Goal: Task Accomplishment & Management: Complete application form

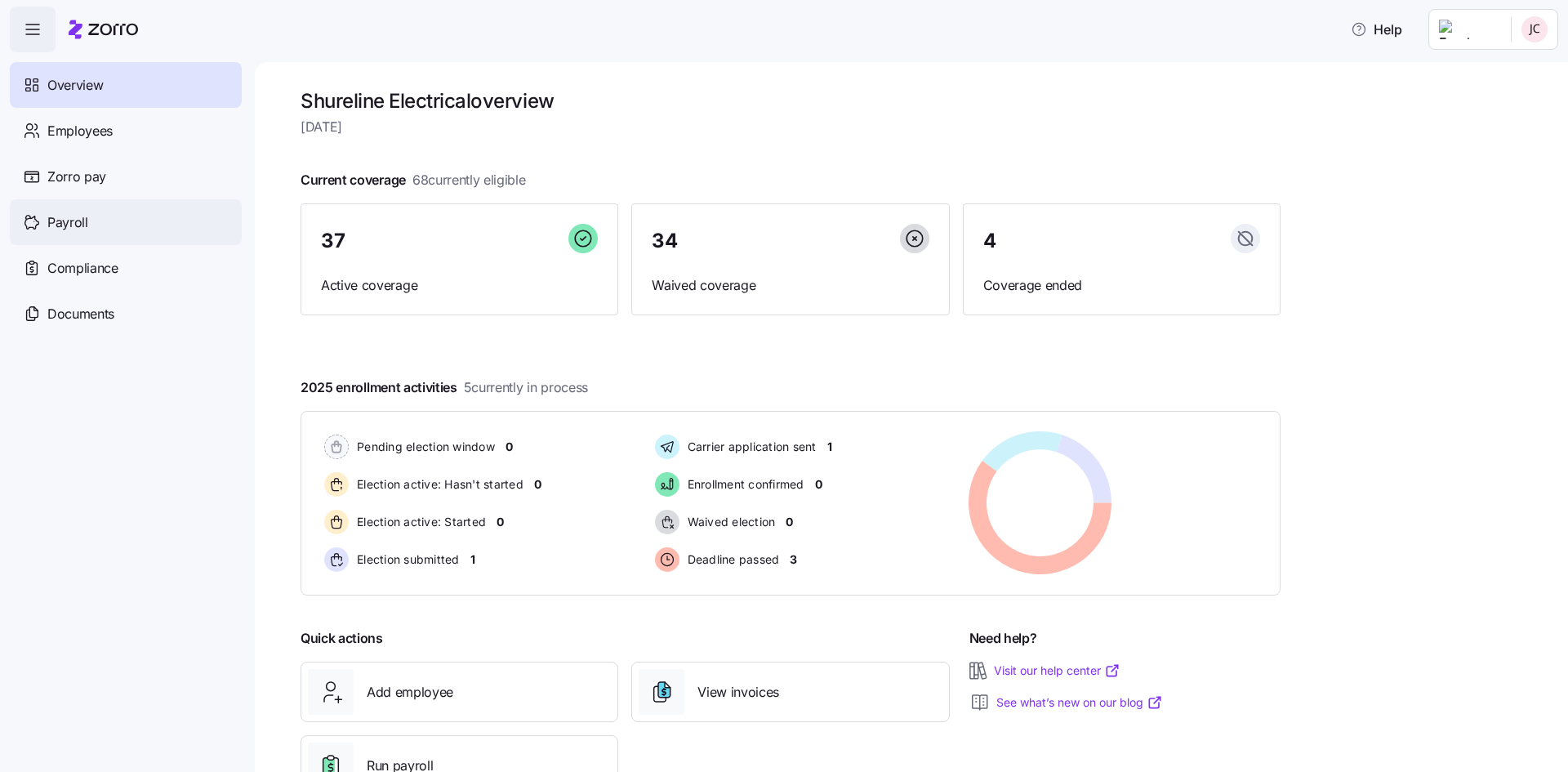
click at [144, 234] on div "Payroll" at bounding box center [125, 222] width 232 height 46
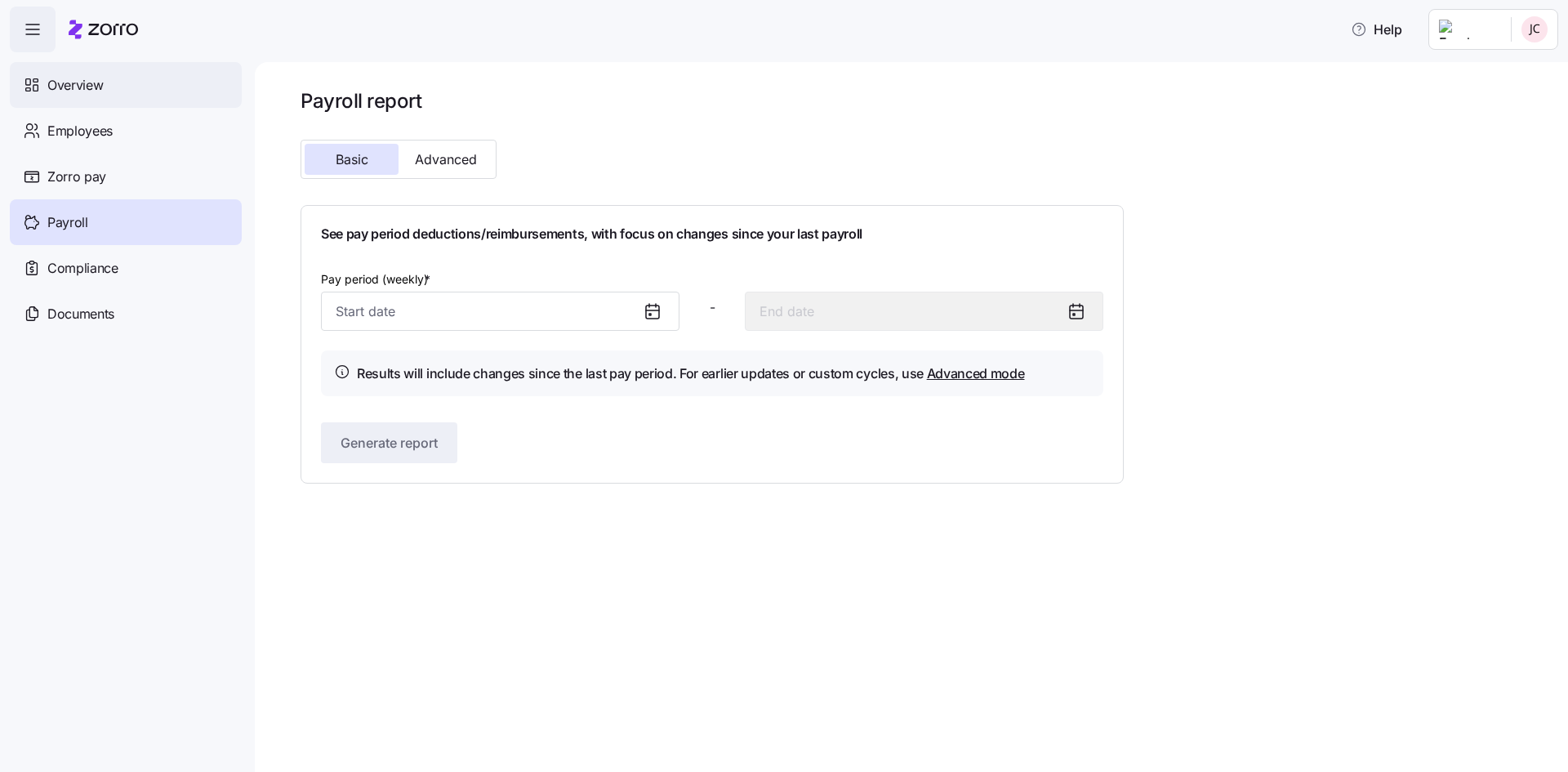
click at [52, 85] on span "Overview" at bounding box center [75, 85] width 55 height 20
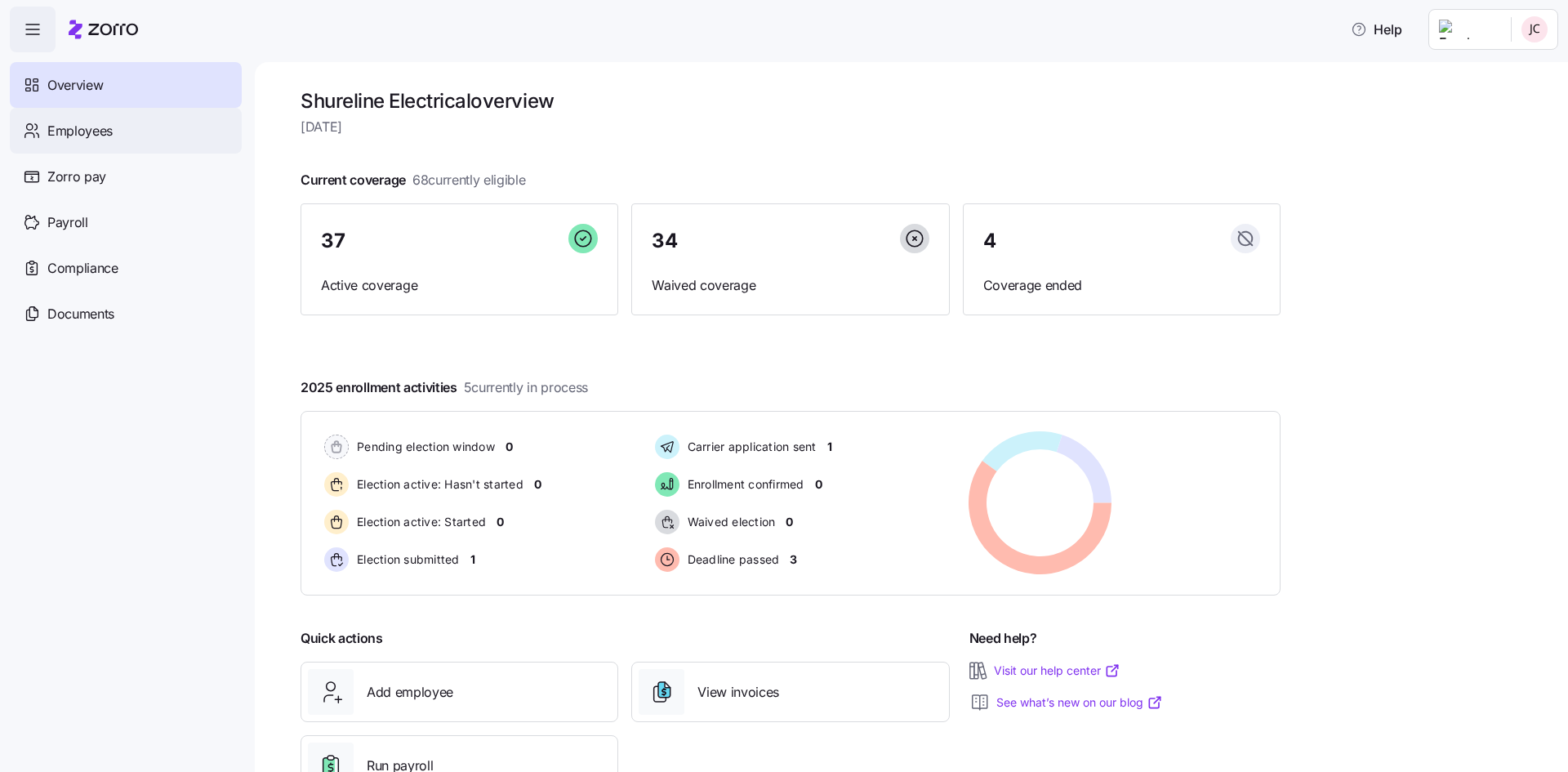
click at [101, 135] on span "Employees" at bounding box center [80, 130] width 65 height 20
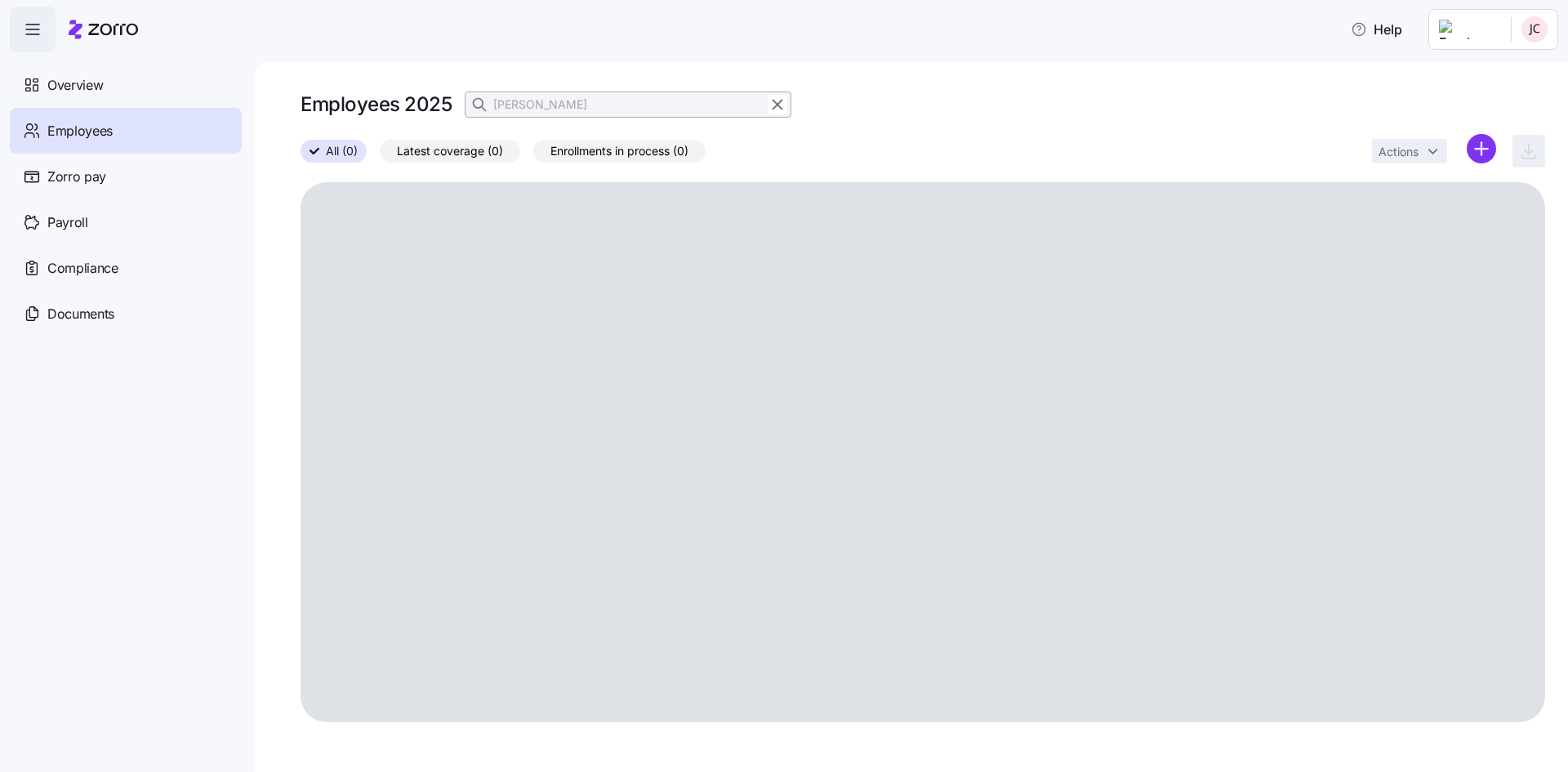
click at [1483, 152] on html "Help Overview Employees Zorro pay Payroll Compliance Documents Employees 2025 […" at bounding box center [784, 381] width 1568 height 762
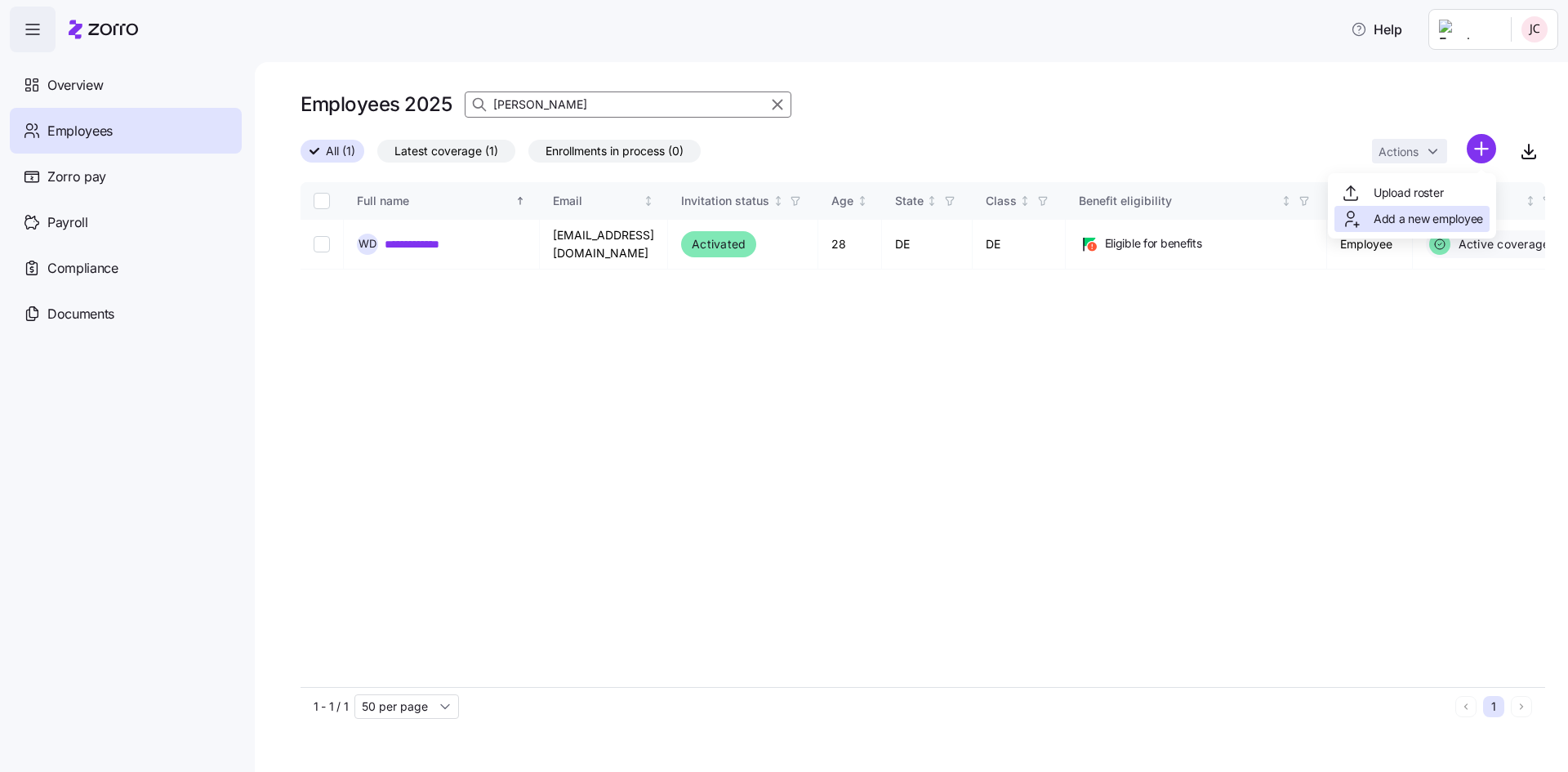
click at [1422, 220] on span "Add a new employee" at bounding box center [1429, 219] width 109 height 17
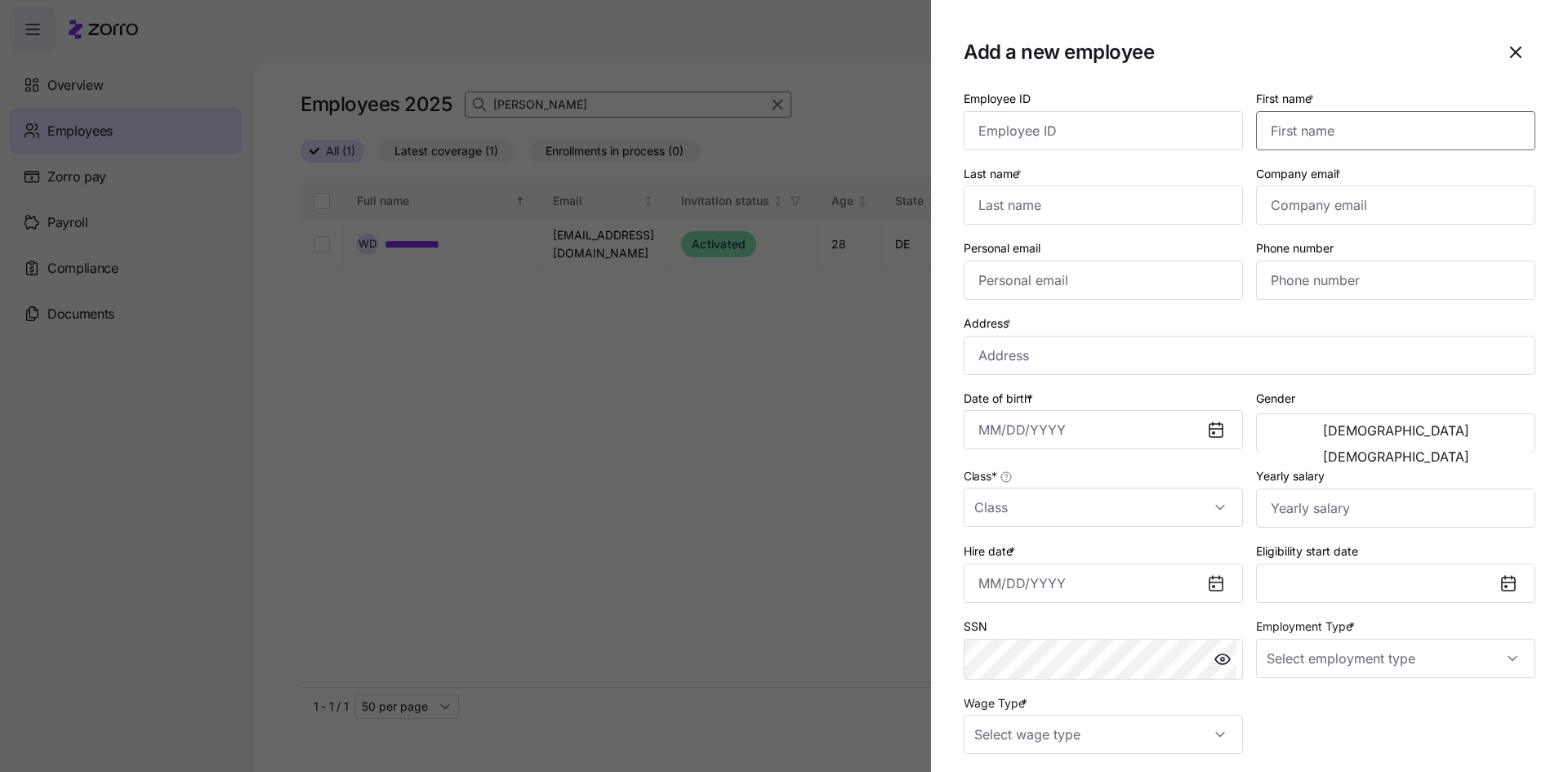
click at [1372, 140] on input "First name *" at bounding box center [1395, 130] width 279 height 40
type input "[PERSON_NAME]"
type input "[EMAIL_ADDRESS][DOMAIN_NAME]"
drag, startPoint x: 1482, startPoint y: 203, endPoint x: 1256, endPoint y: 208, distance: 226.1
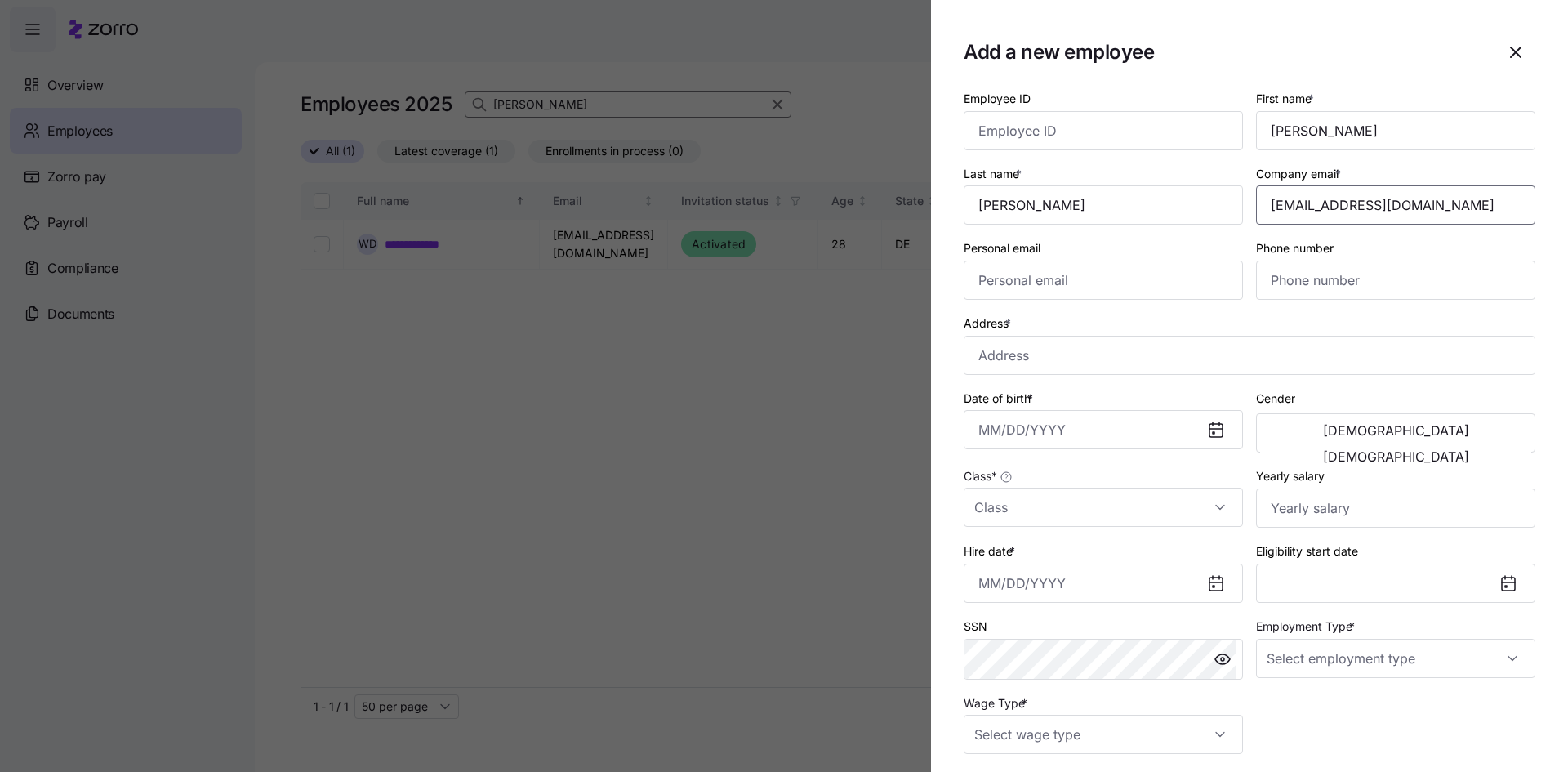
click at [1256, 208] on input "[EMAIL_ADDRESS][DOMAIN_NAME]" at bounding box center [1395, 204] width 279 height 40
click at [1183, 272] on input "Personal email" at bounding box center [1103, 280] width 279 height 40
paste input "[EMAIL_ADDRESS][DOMAIN_NAME]"
type input "[EMAIL_ADDRESS][DOMAIN_NAME]"
click at [1387, 285] on input "Phone number" at bounding box center [1395, 280] width 279 height 40
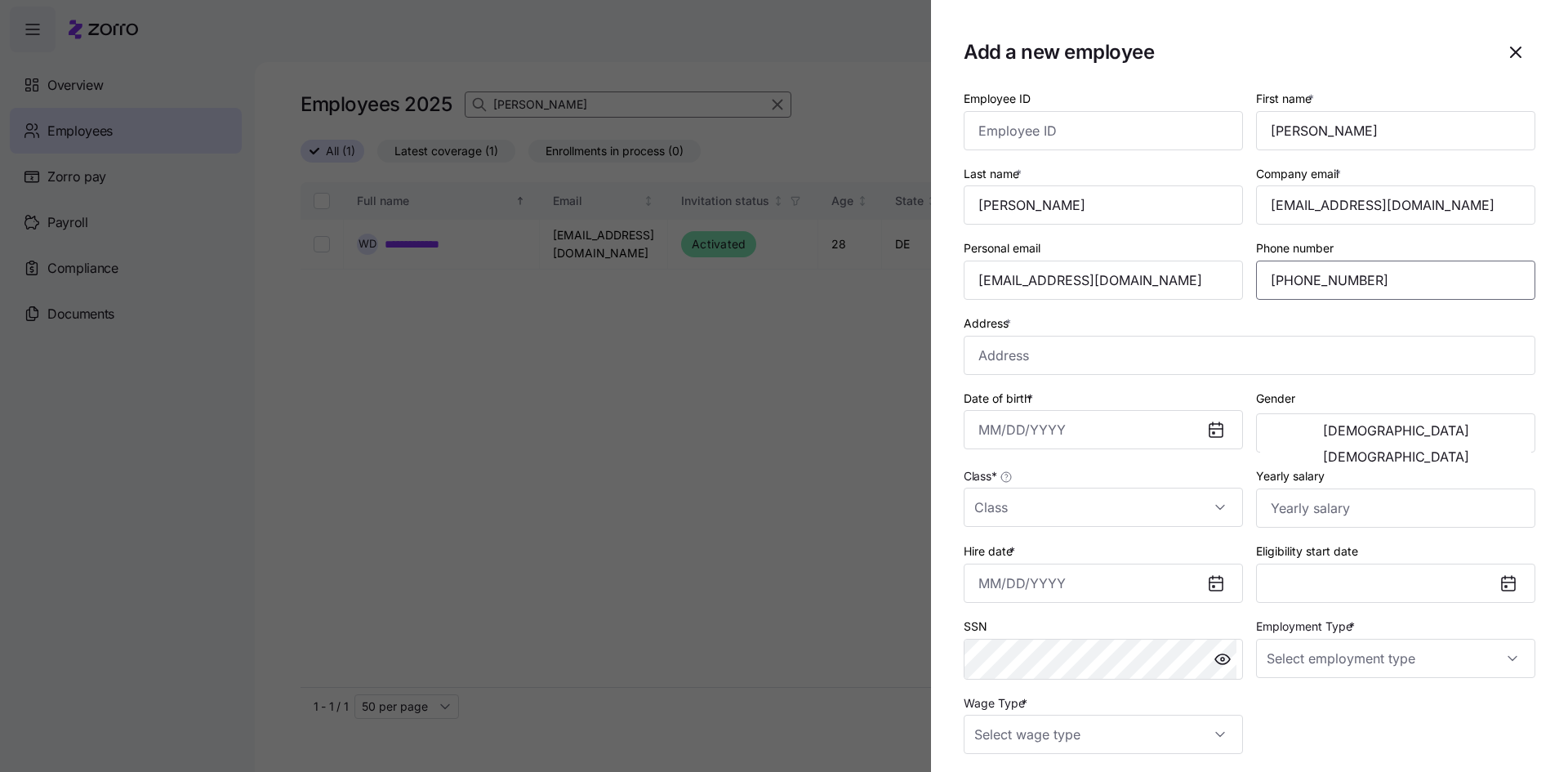
type input "[PHONE_NUMBER]"
click at [1305, 365] on input "[STREET_ADDRESS]" at bounding box center [1249, 355] width 572 height 40
click at [1074, 355] on input "[STREET_ADDRESS]" at bounding box center [1249, 355] width 572 height 40
type input "[STREET_ADDRESS]"
drag, startPoint x: 1298, startPoint y: 350, endPoint x: 979, endPoint y: 367, distance: 319.5
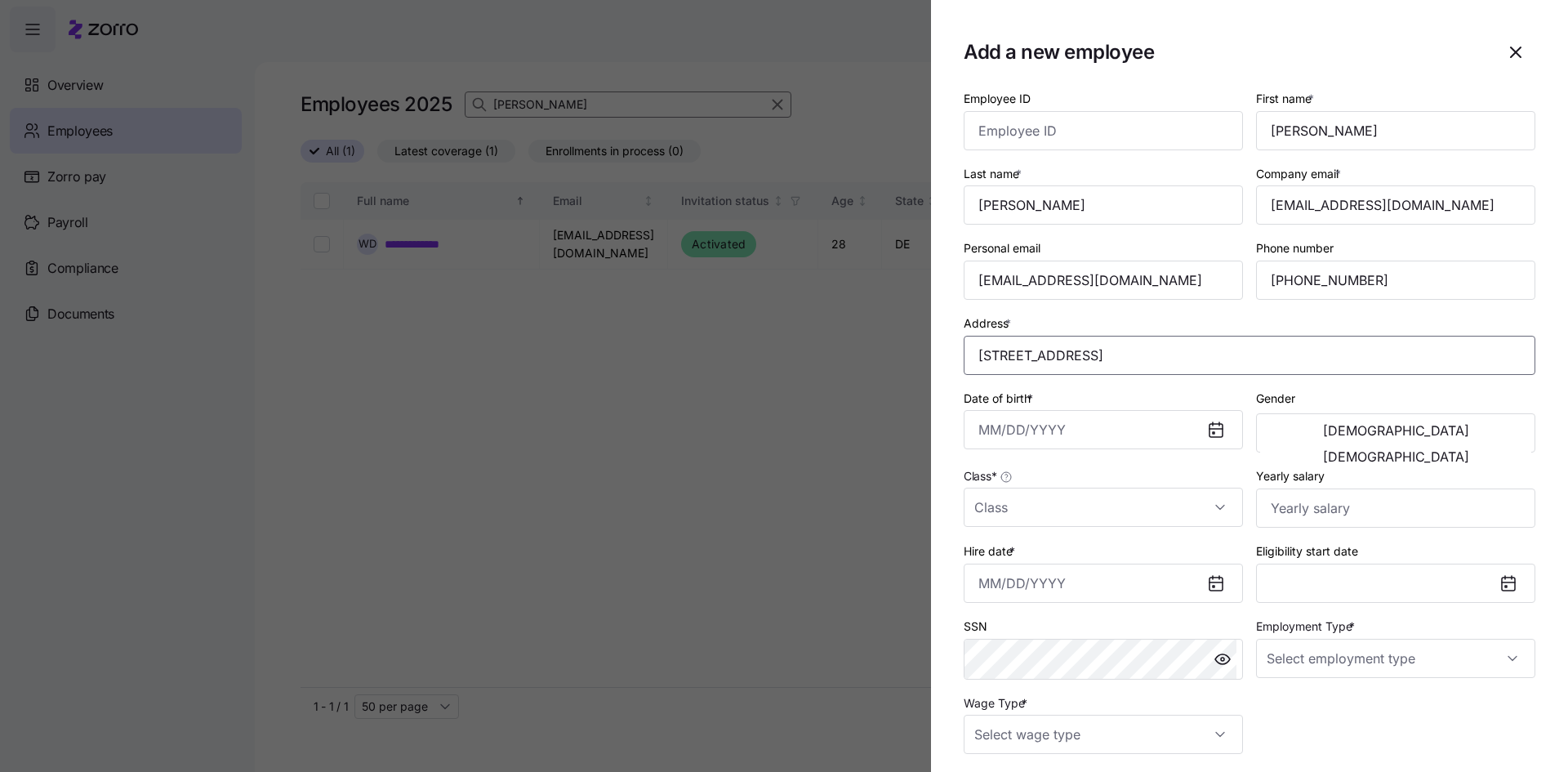
click at [979, 367] on input "[STREET_ADDRESS]" at bounding box center [1249, 355] width 572 height 40
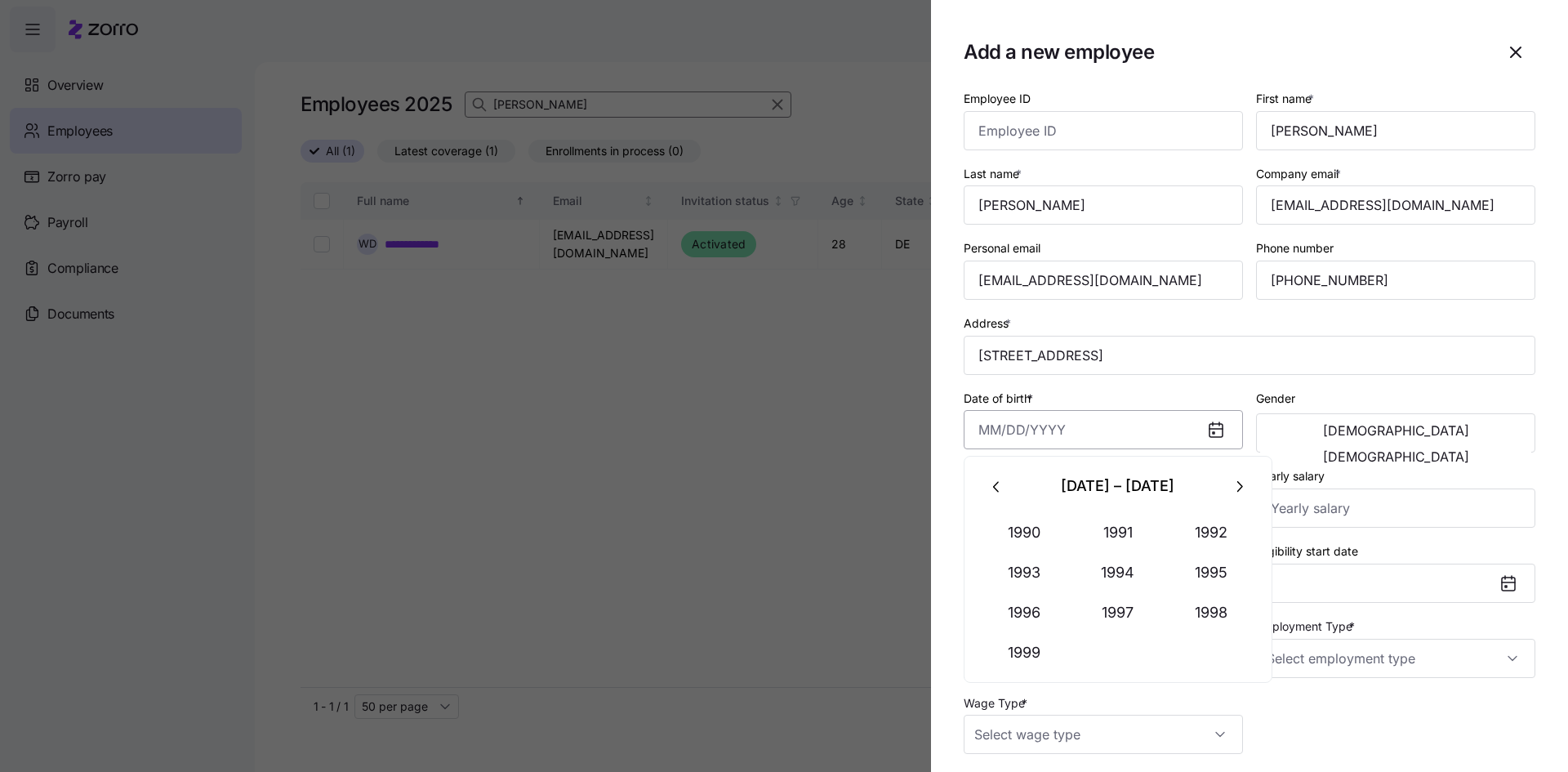
click at [1055, 432] on input "Date of birth *" at bounding box center [1103, 429] width 279 height 40
click at [996, 485] on icon "button" at bounding box center [996, 486] width 5 height 11
click at [996, 486] on icon "button" at bounding box center [997, 486] width 18 height 18
click at [1224, 612] on button "1978" at bounding box center [1212, 612] width 93 height 40
click at [1207, 643] on button "Dec" at bounding box center [1212, 653] width 93 height 40
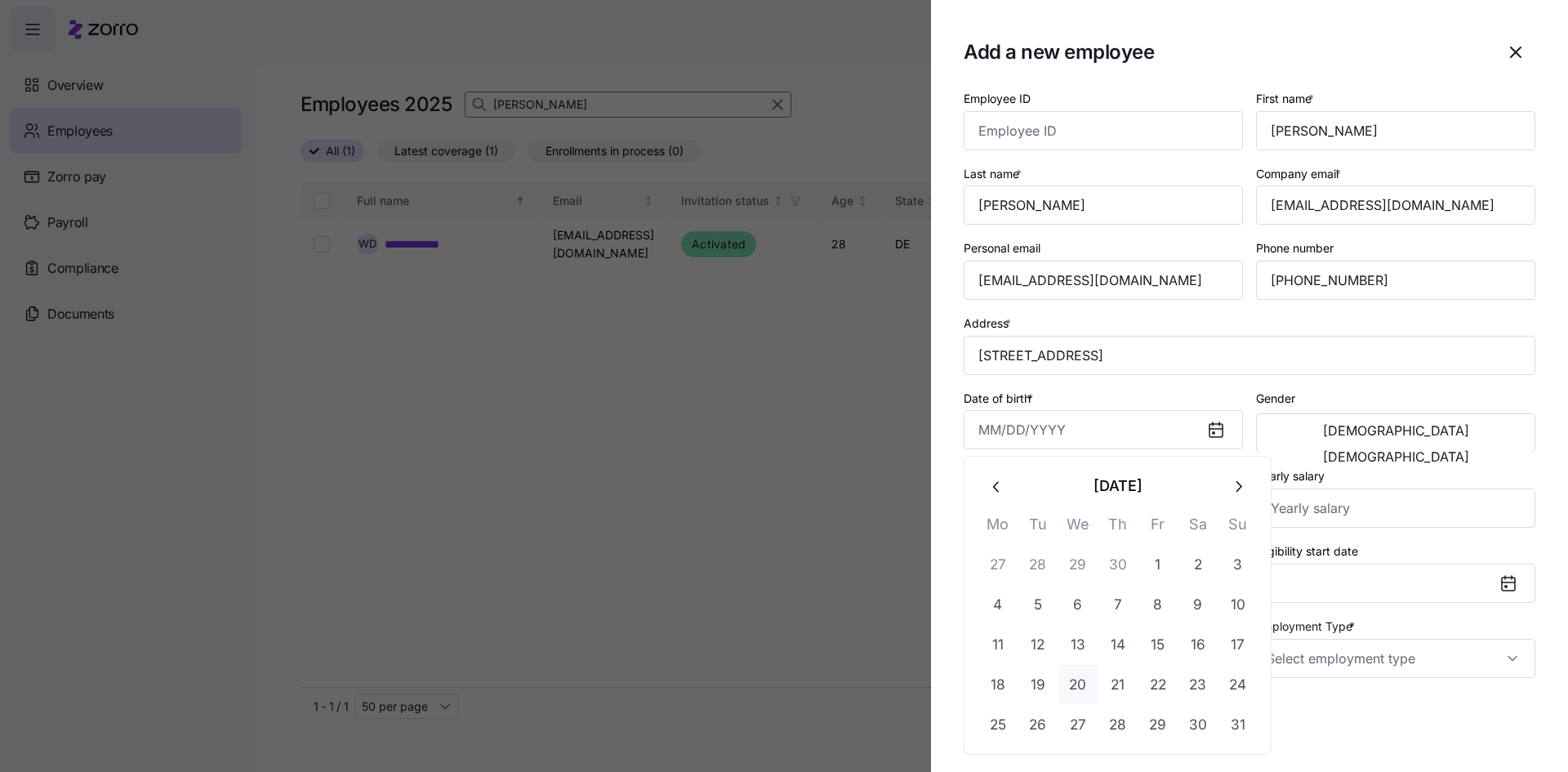
click at [1083, 681] on button "20" at bounding box center [1078, 685] width 40 height 40
type input "[DATE]"
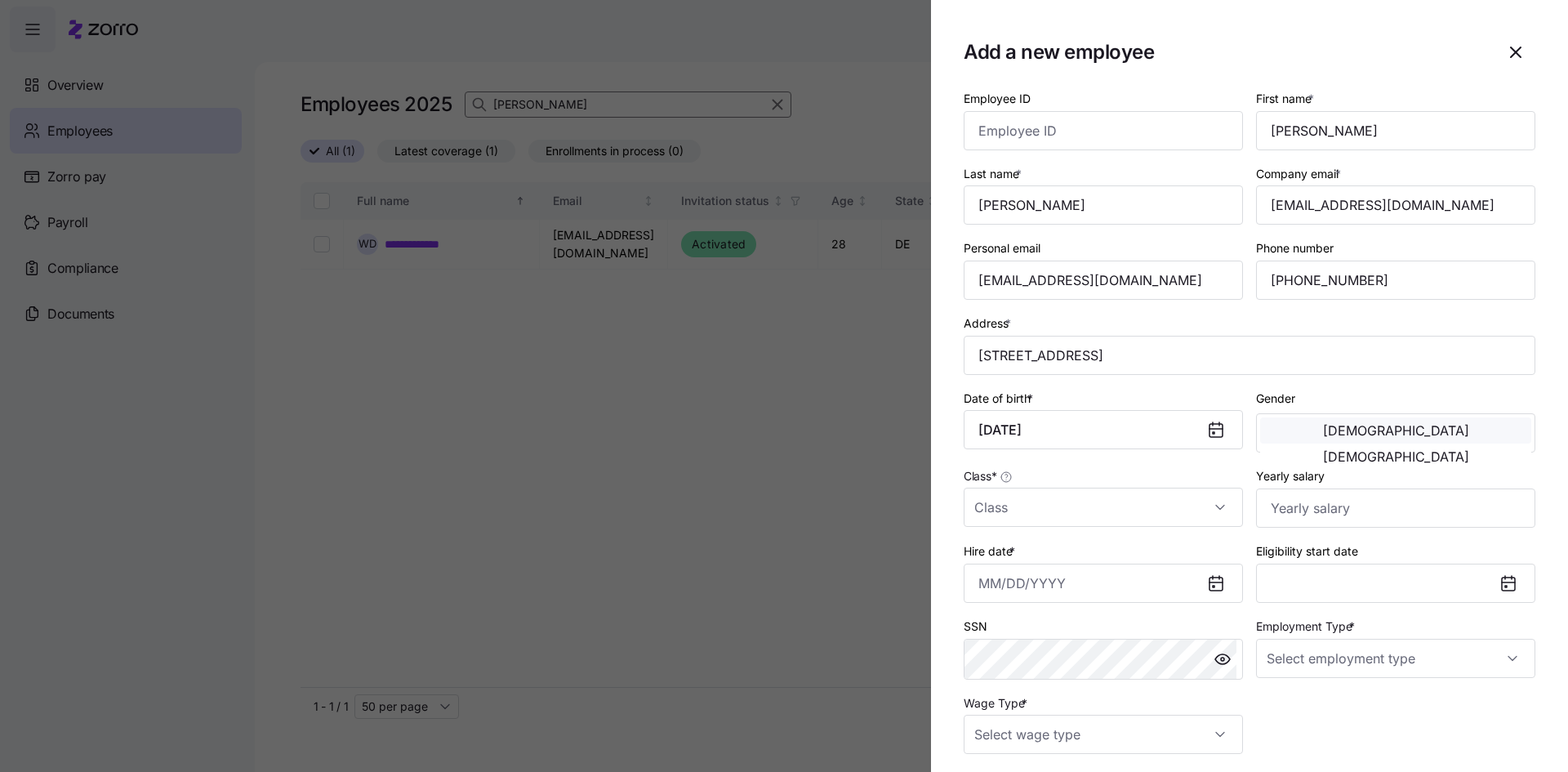
click at [1323, 433] on span "[DEMOGRAPHIC_DATA]" at bounding box center [1396, 430] width 146 height 13
click at [1123, 505] on input "Class *" at bounding box center [1103, 508] width 279 height 40
click at [1064, 559] on div "DE" at bounding box center [1101, 557] width 261 height 34
type input "DE"
click at [1312, 512] on input "Yearly salary" at bounding box center [1395, 508] width 279 height 40
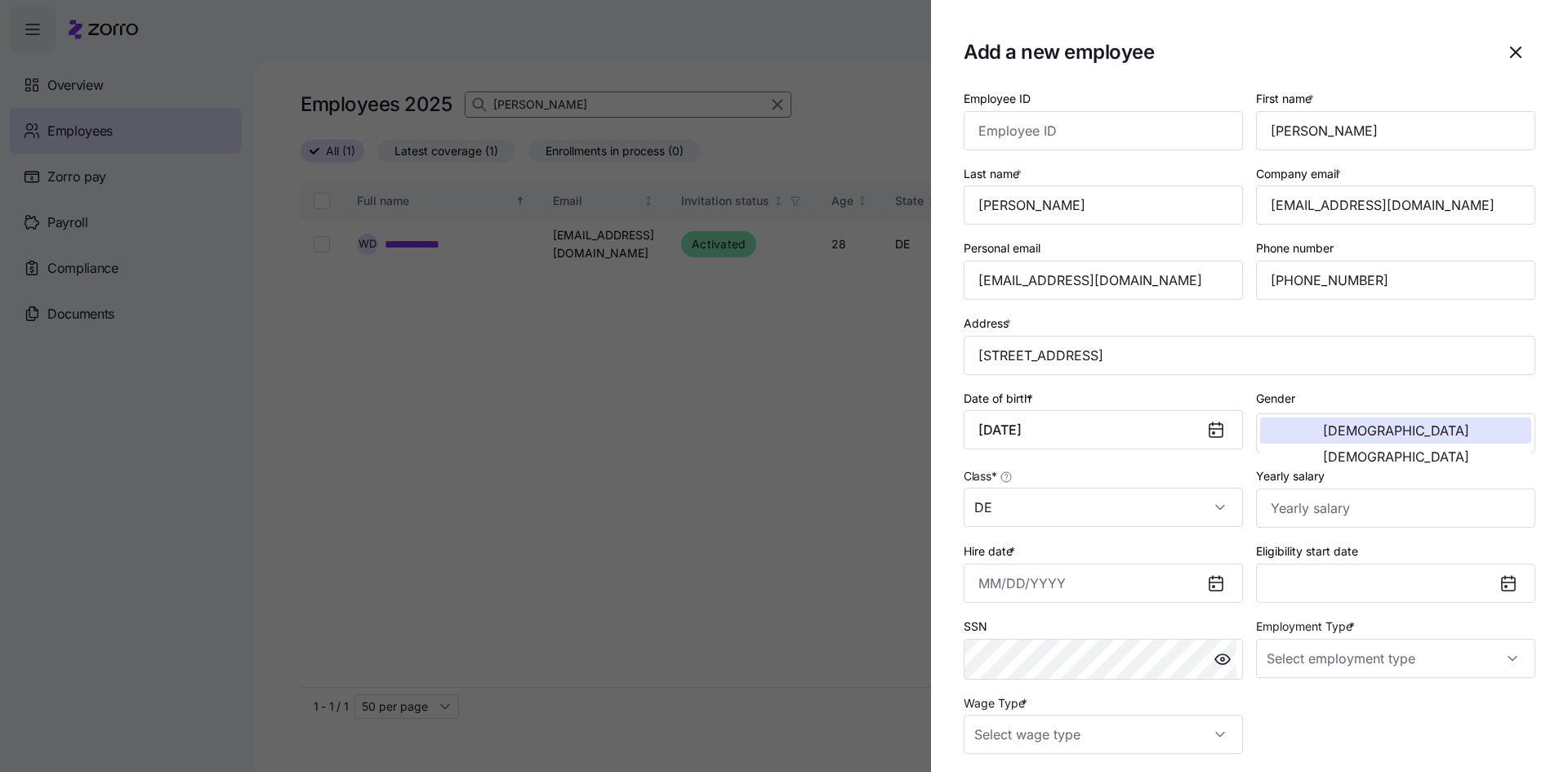
click at [1143, 480] on div "Class * DE" at bounding box center [1103, 497] width 279 height 62
click at [1334, 516] on input "Yearly salary" at bounding box center [1395, 508] width 279 height 40
type input "$72,800"
click at [989, 573] on input "Hire date *" at bounding box center [1103, 583] width 279 height 40
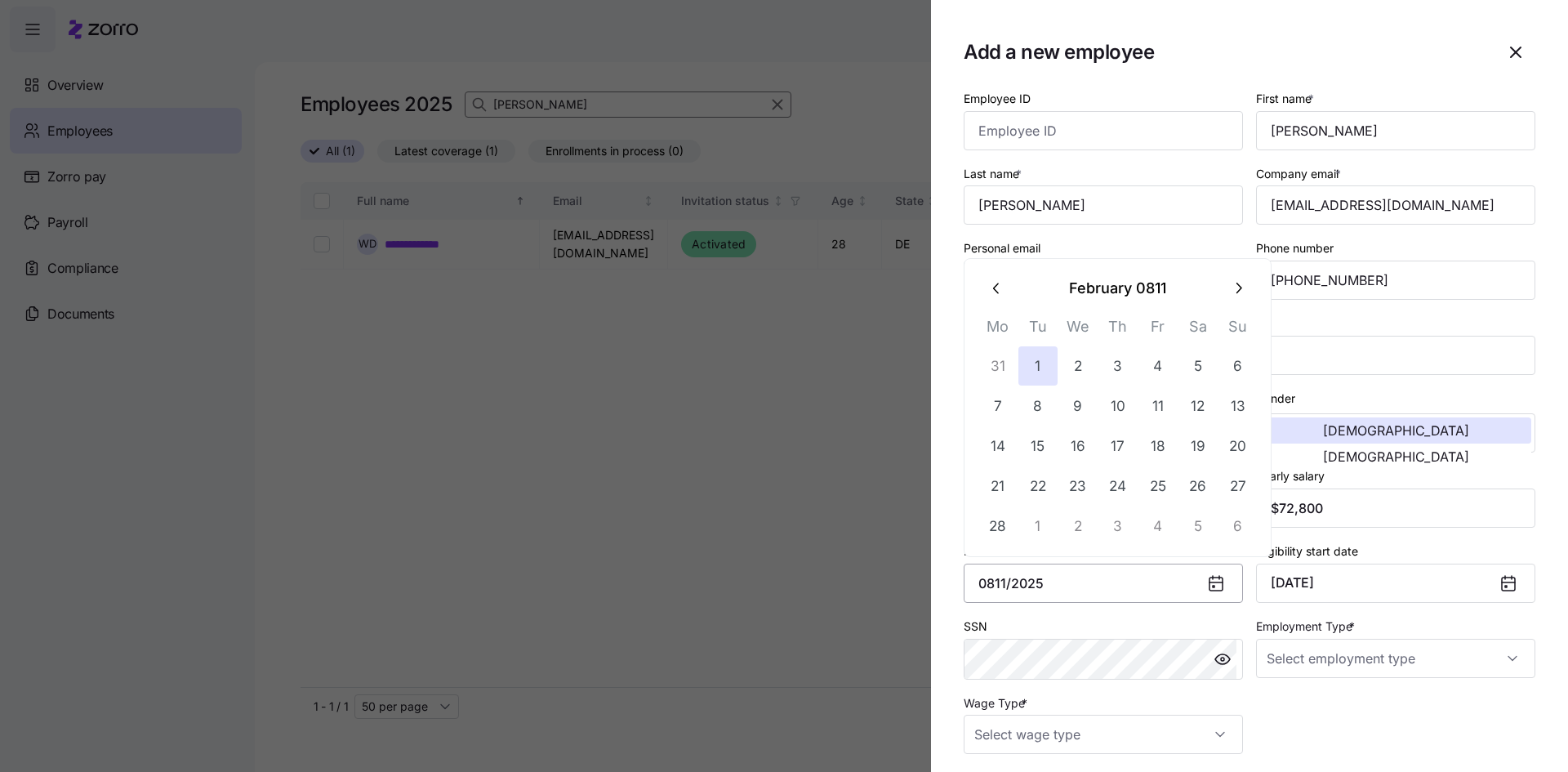
type input "[DATE], 0811"
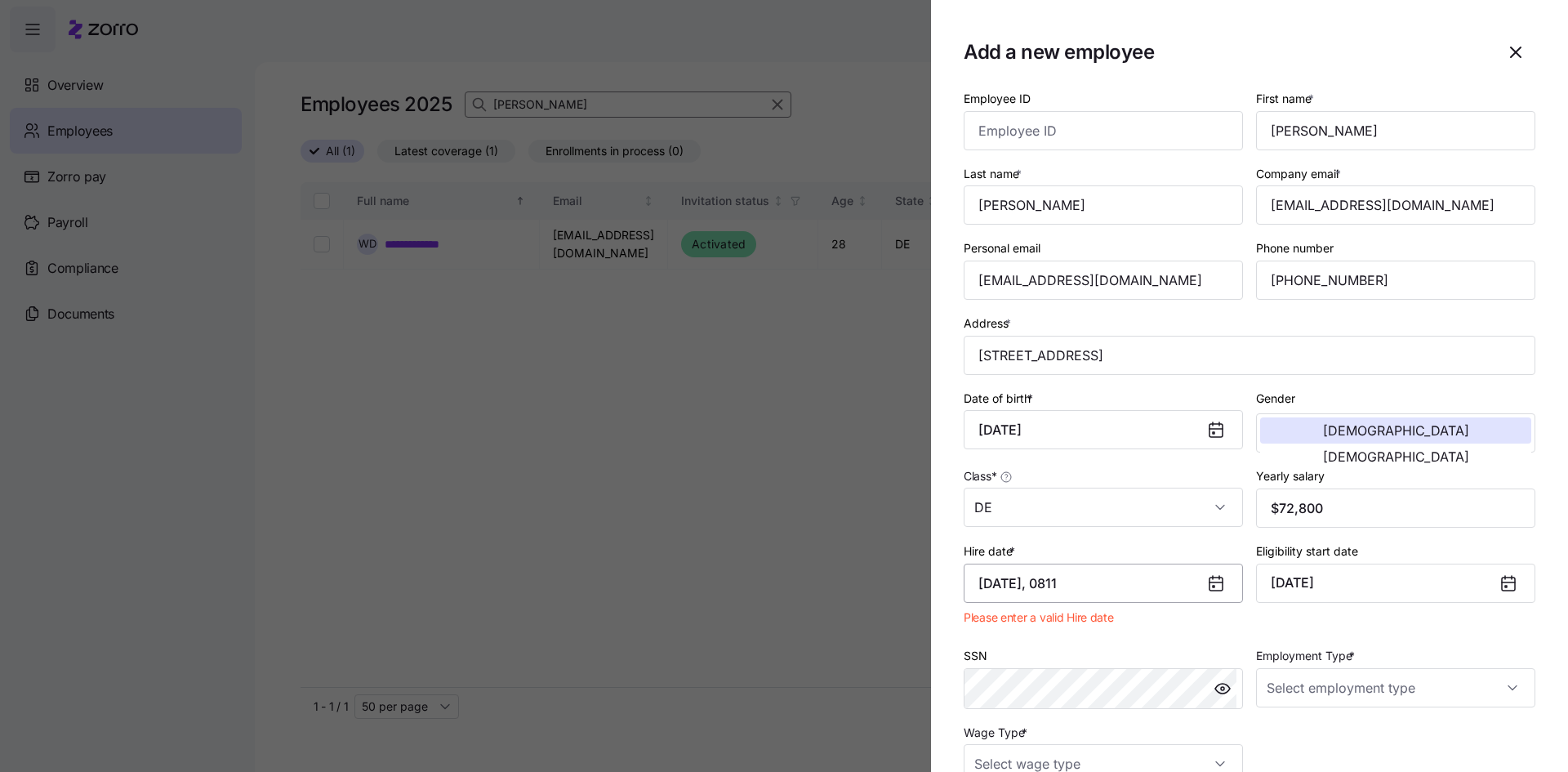
click at [1018, 595] on input "[DATE], 0811" at bounding box center [1103, 583] width 279 height 40
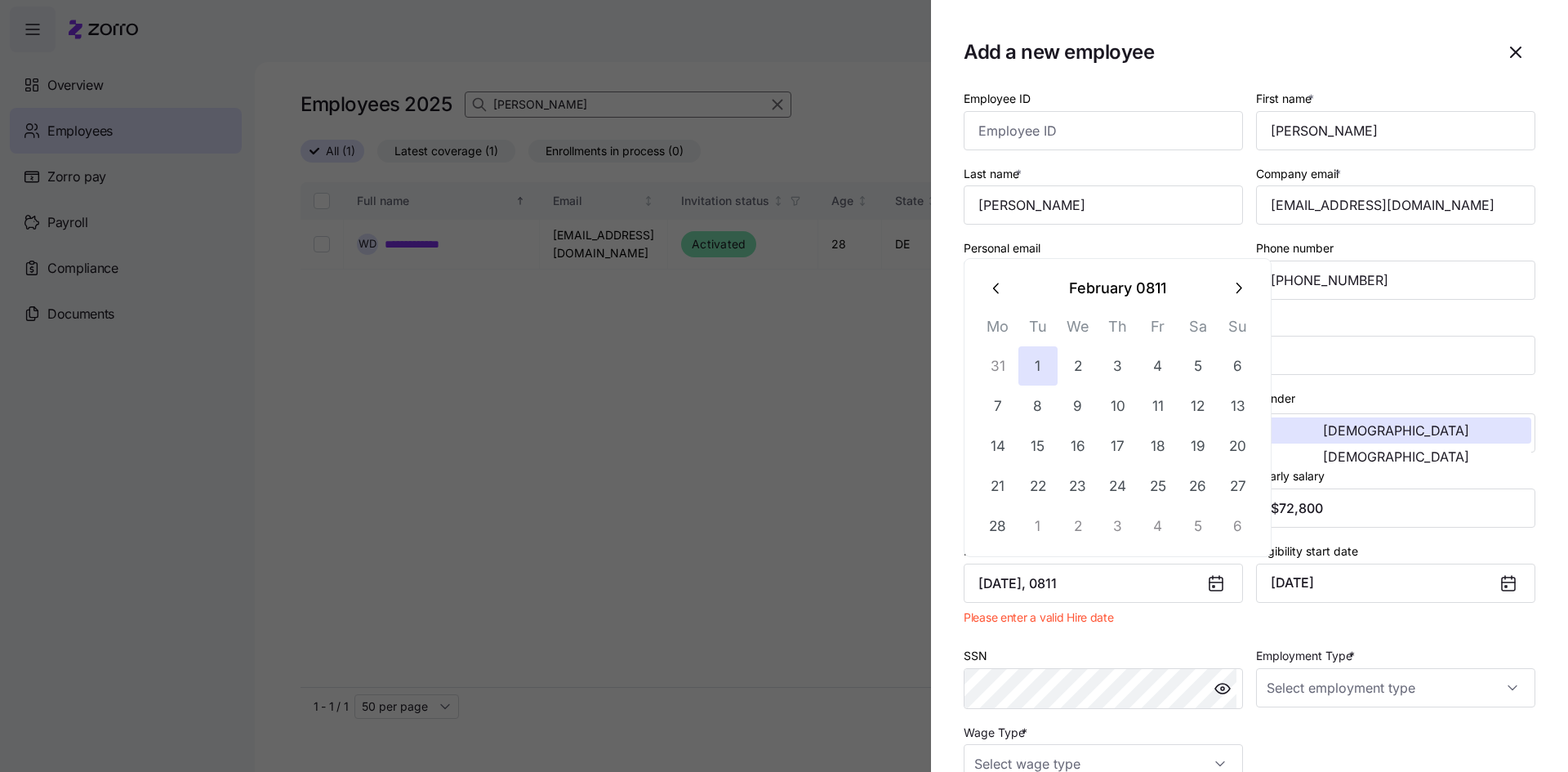
drag, startPoint x: 1121, startPoint y: 588, endPoint x: 848, endPoint y: 593, distance: 273.0
click at [848, 762] on div "Add a new employee Employee ID First name * [PERSON_NAME] name * [PERSON_NAME] …" at bounding box center [784, 762] width 1568 height 0
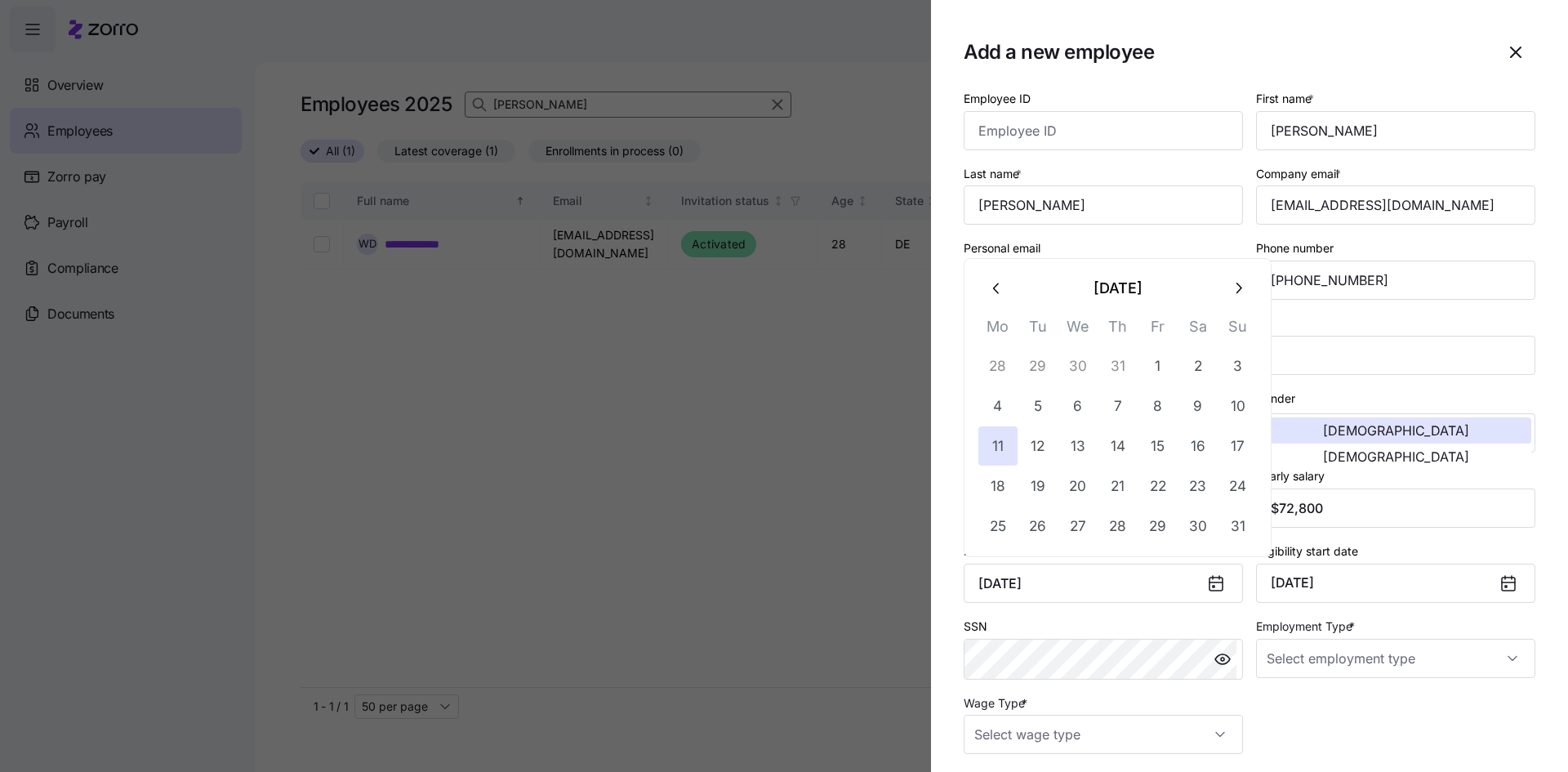
type input "[DATE]"
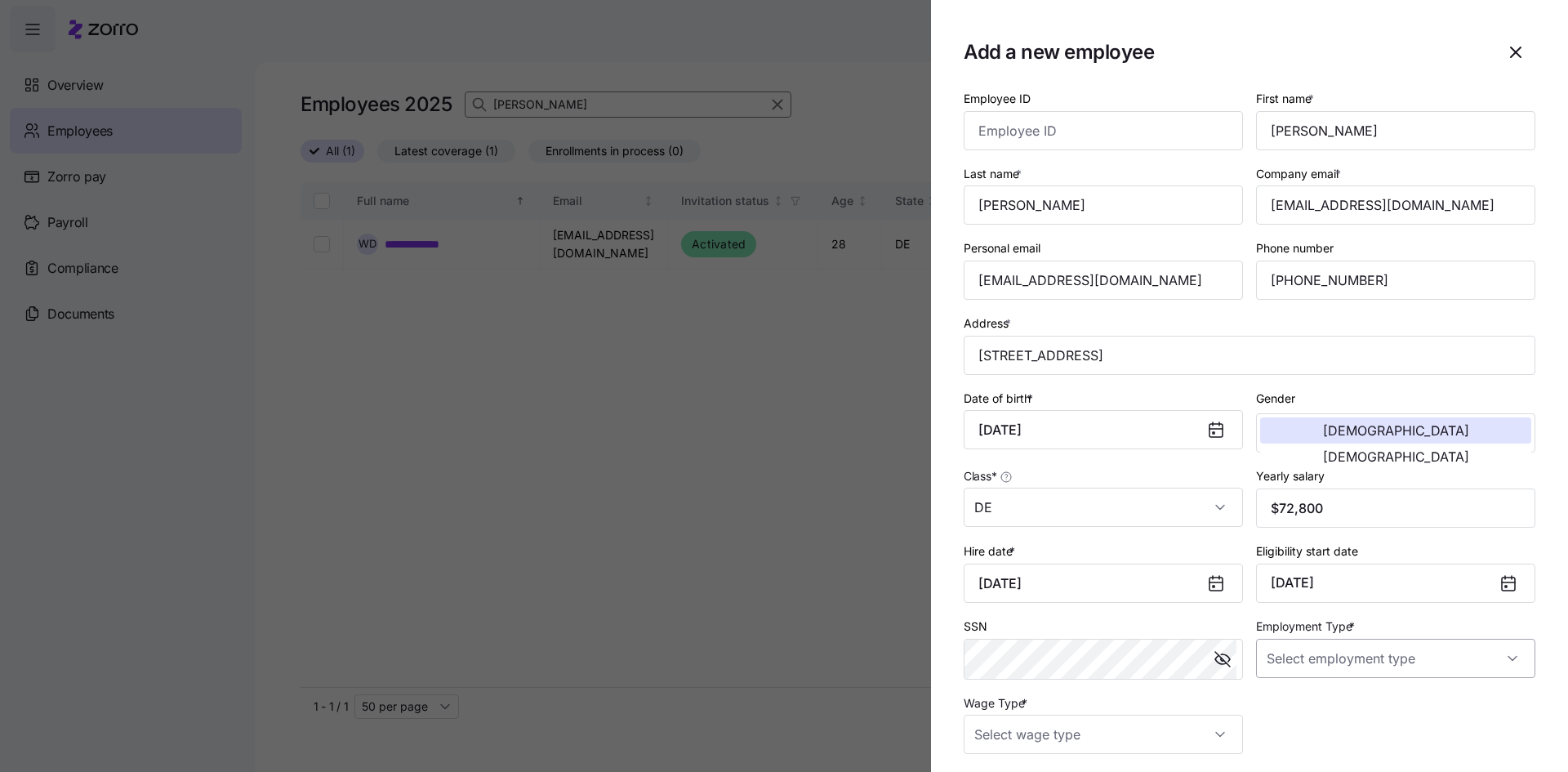
click at [1306, 663] on input "Employment Type *" at bounding box center [1395, 658] width 279 height 40
click at [1282, 701] on span "Full Time" at bounding box center [1294, 709] width 48 height 18
type input "Full Time"
click at [1164, 732] on input "Wage Type *" at bounding box center [1103, 734] width 279 height 40
click at [1026, 687] on div "Hourly" at bounding box center [1101, 685] width 261 height 34
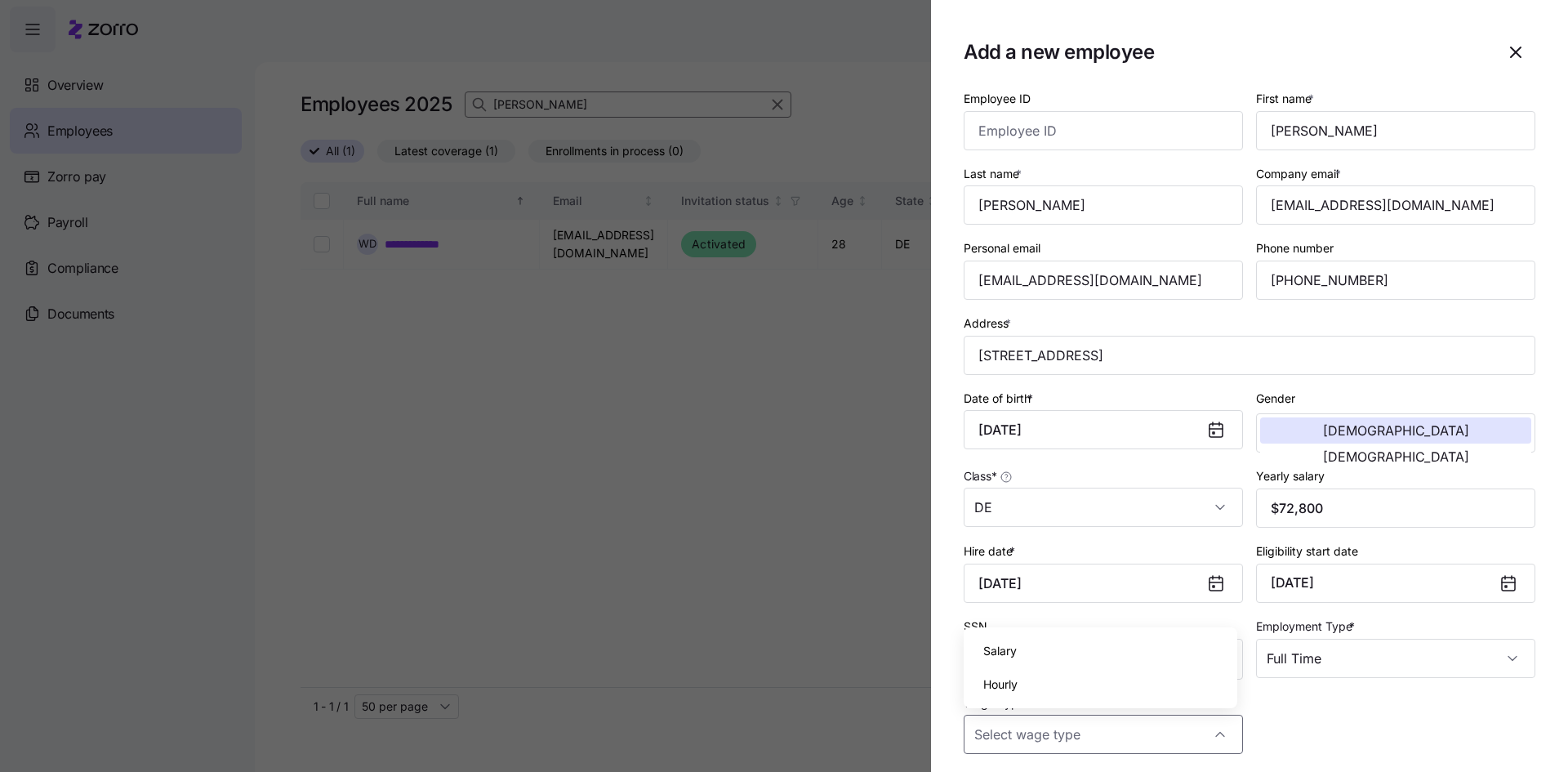
type input "Hourly"
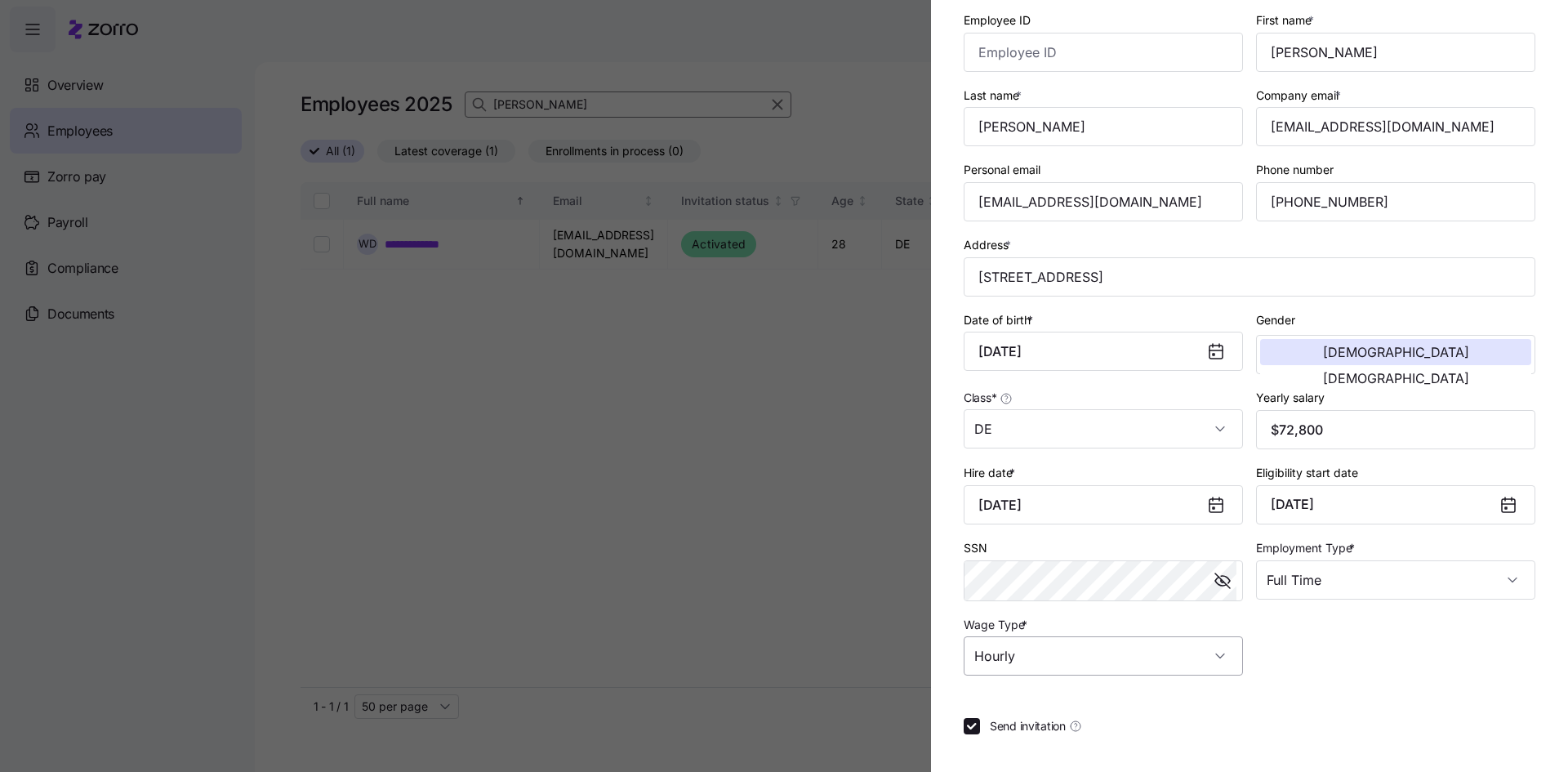
scroll to position [149, 0]
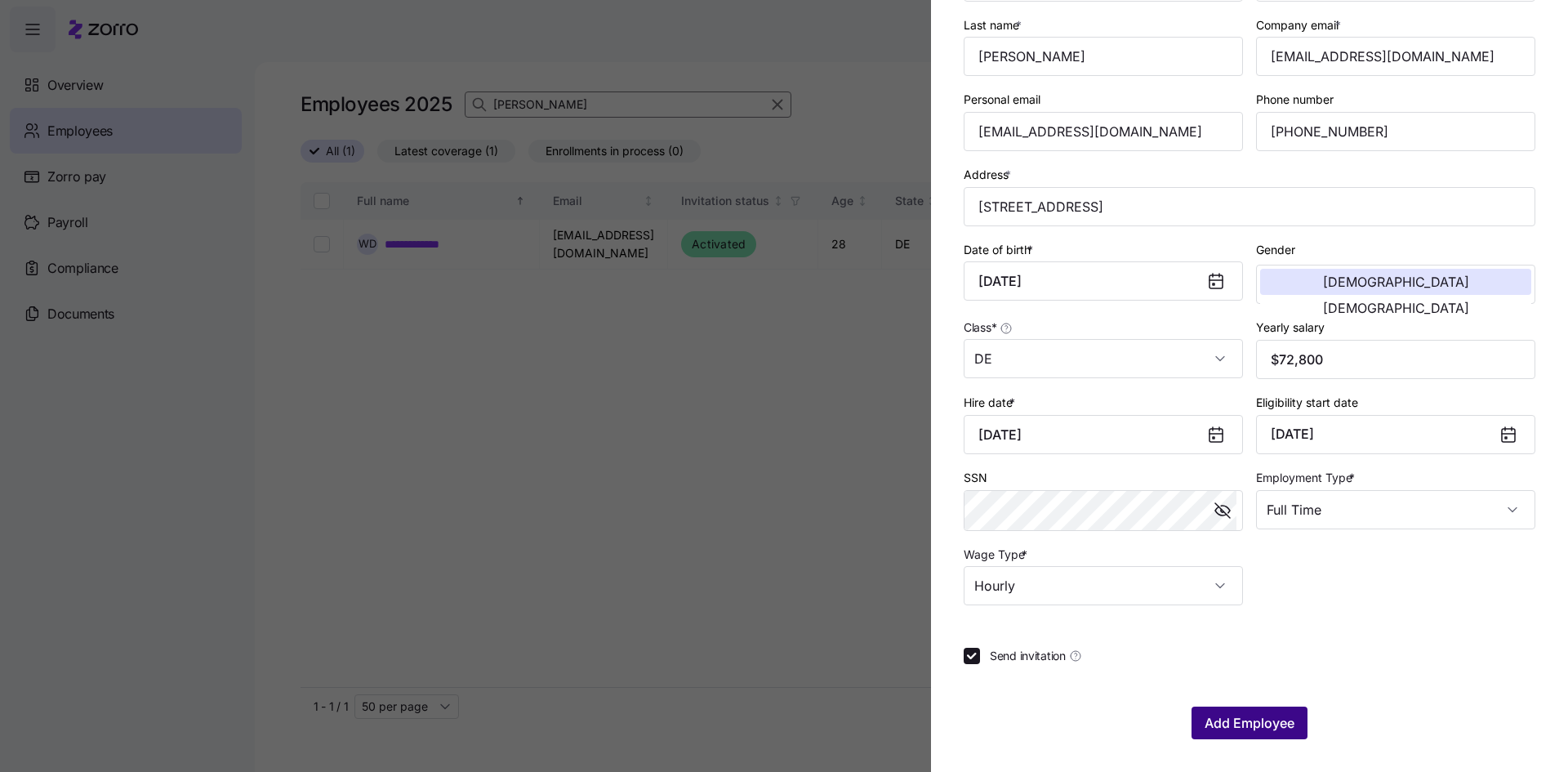
click at [1261, 724] on span "Add Employee" at bounding box center [1250, 723] width 90 height 19
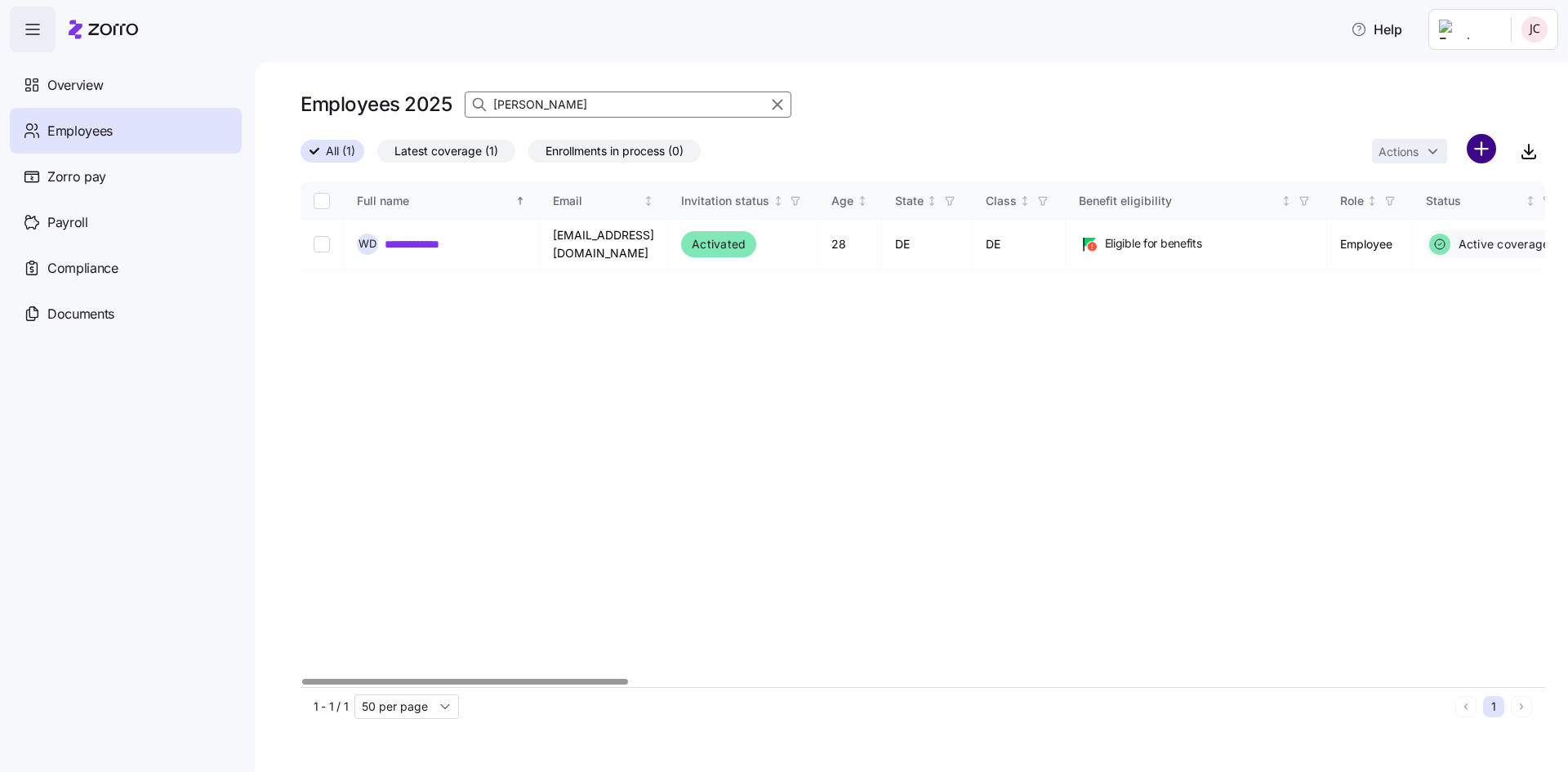
click at [1474, 154] on html "**********" at bounding box center [784, 381] width 1568 height 762
click at [1420, 221] on span "Add a new employee" at bounding box center [1429, 219] width 109 height 17
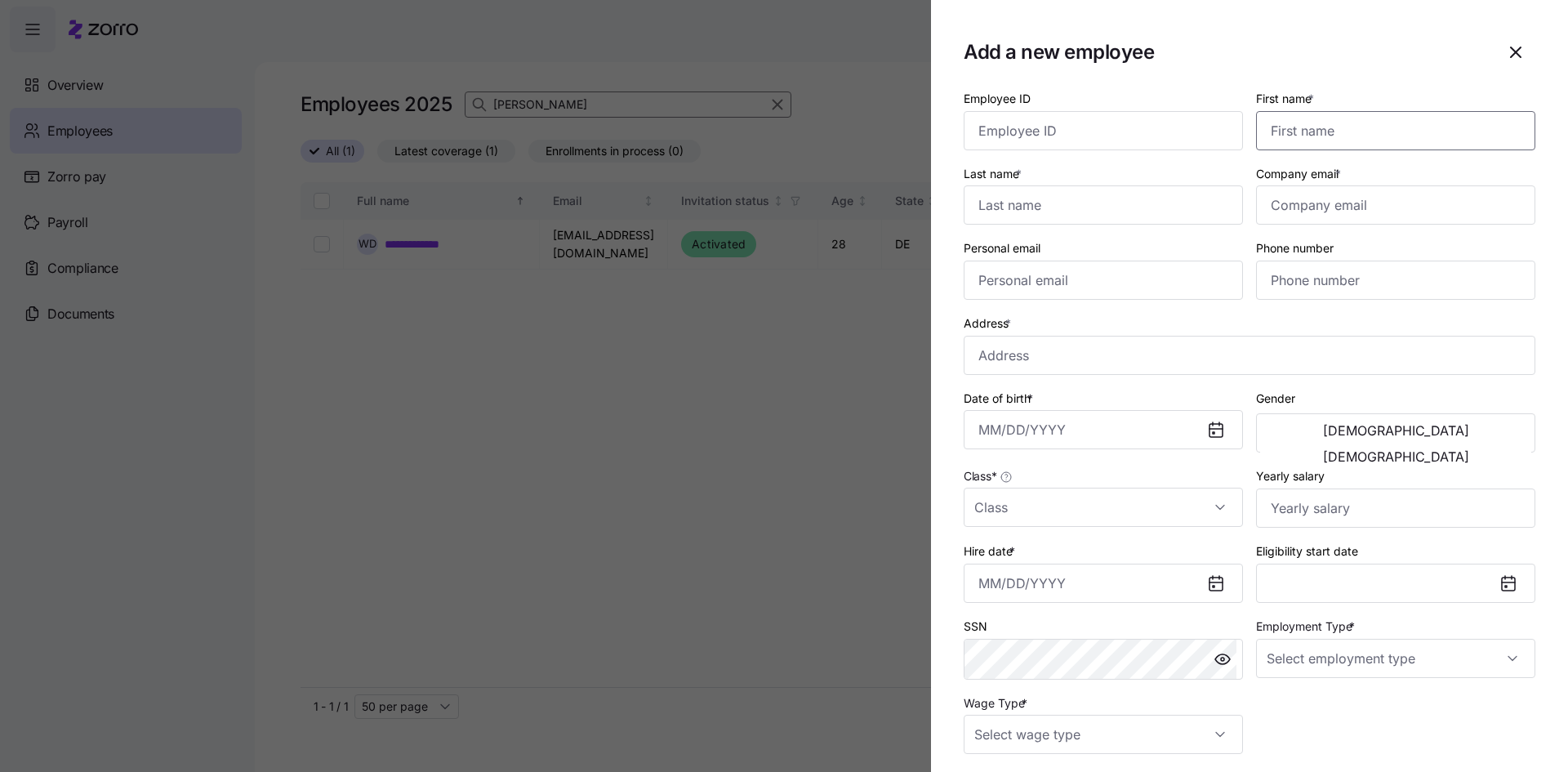
click at [1308, 121] on input "First name *" at bounding box center [1395, 130] width 279 height 40
type input "[PERSON_NAME]"
type input "[EMAIL_ADDRESS][DOMAIN_NAME]"
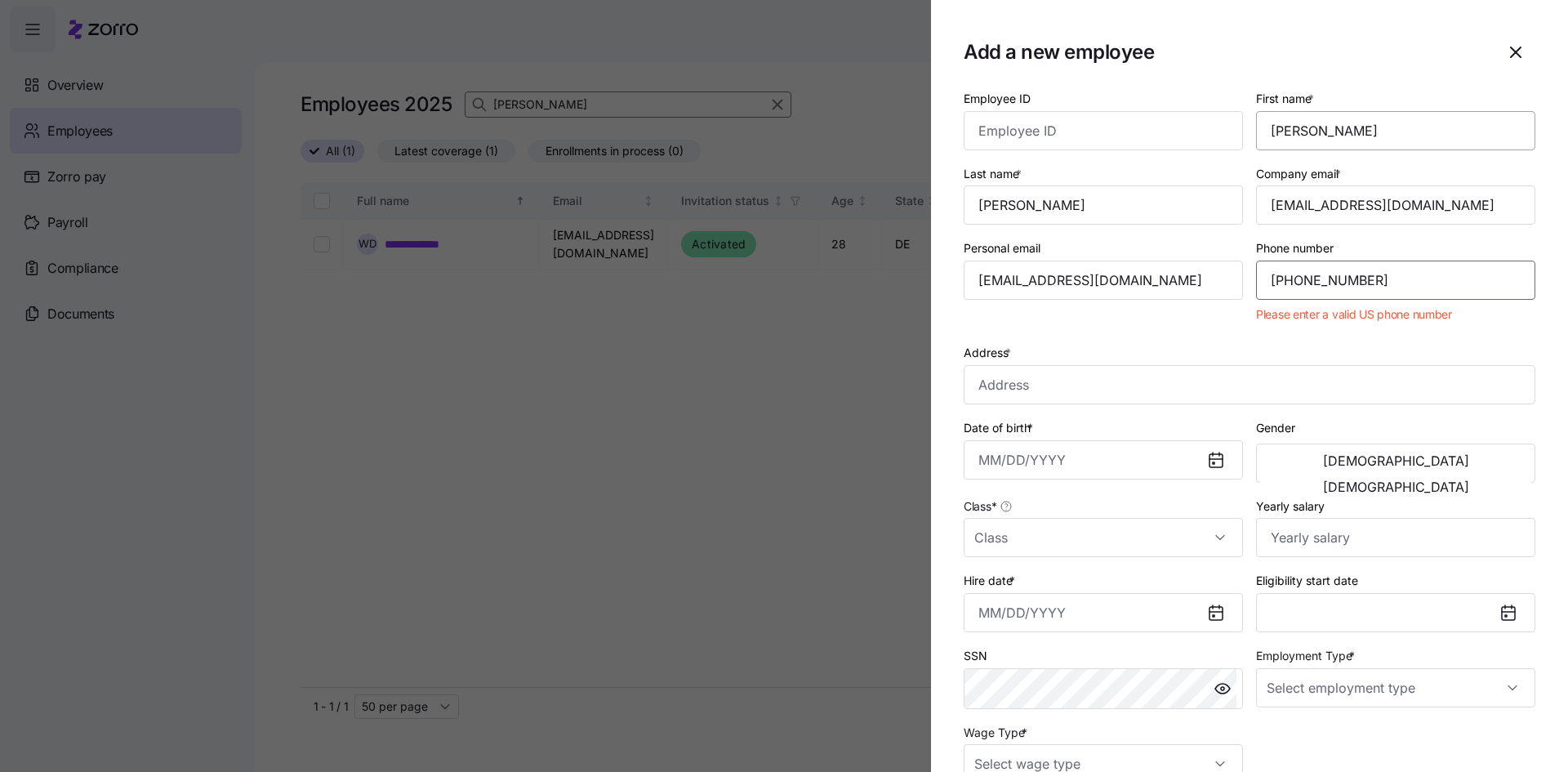
type input "[PHONE_NUMBER]"
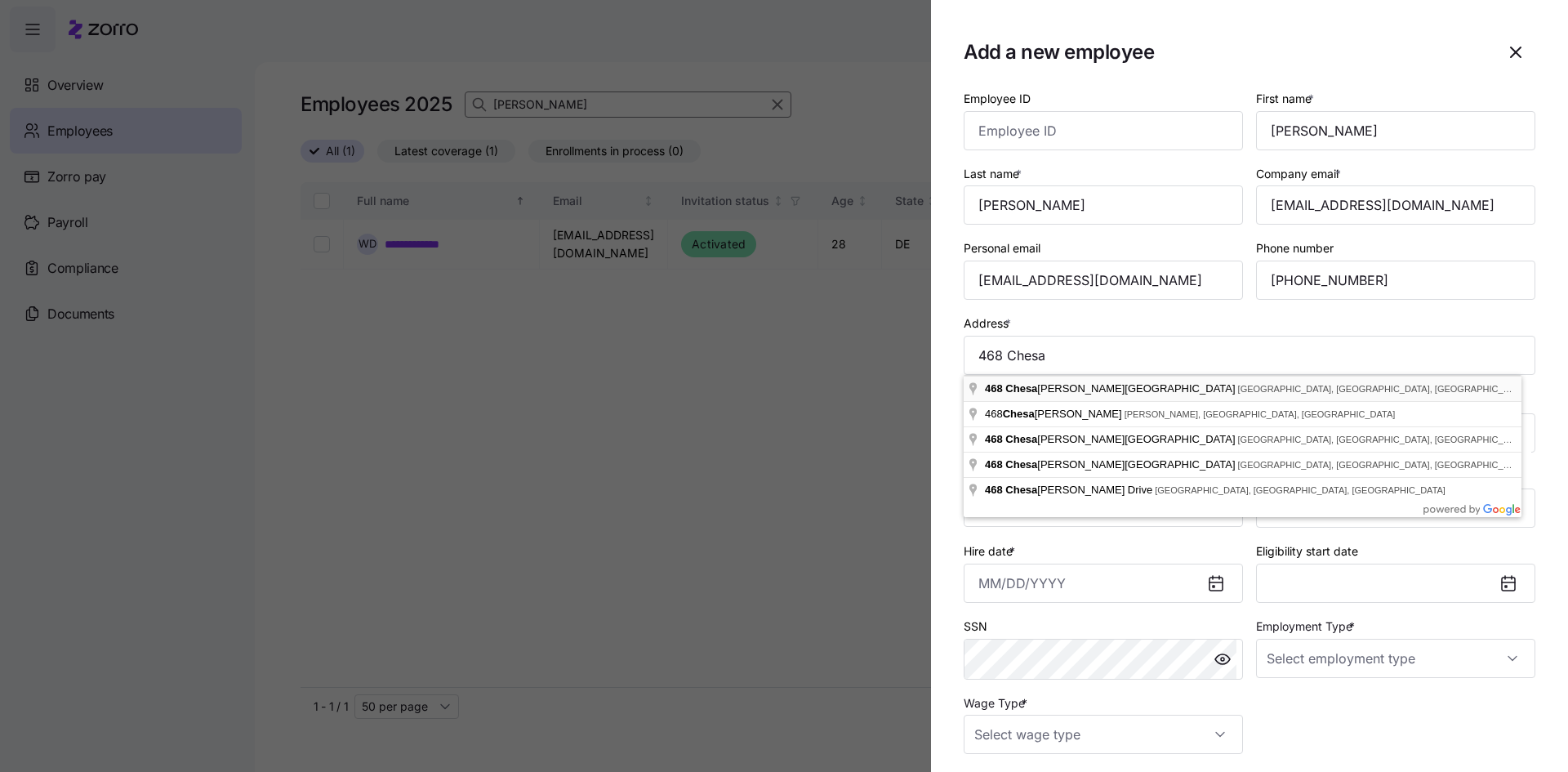
type input "[STREET_ADDRESS]"
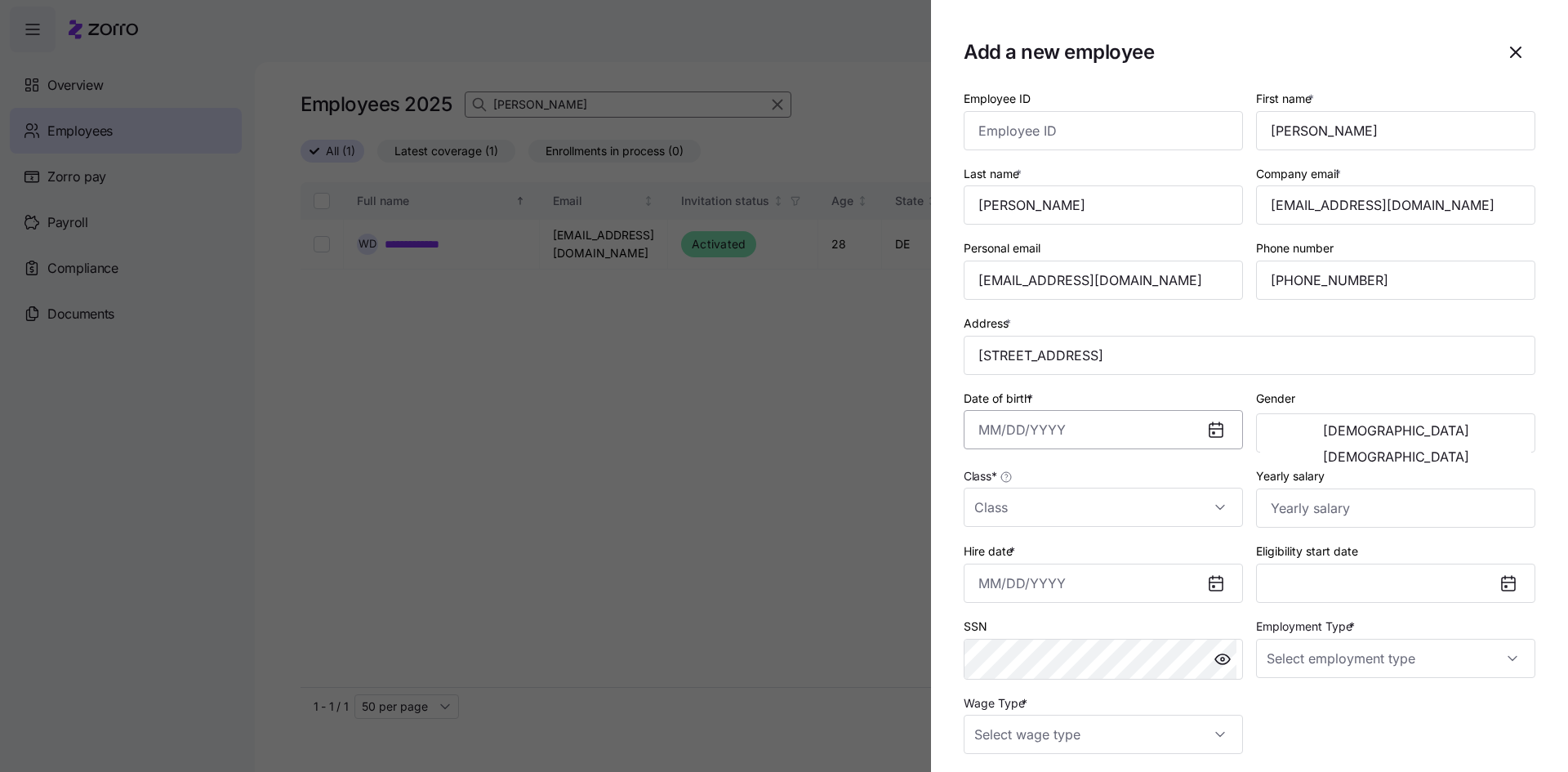
click at [1098, 439] on input "Date of birth *" at bounding box center [1103, 429] width 279 height 40
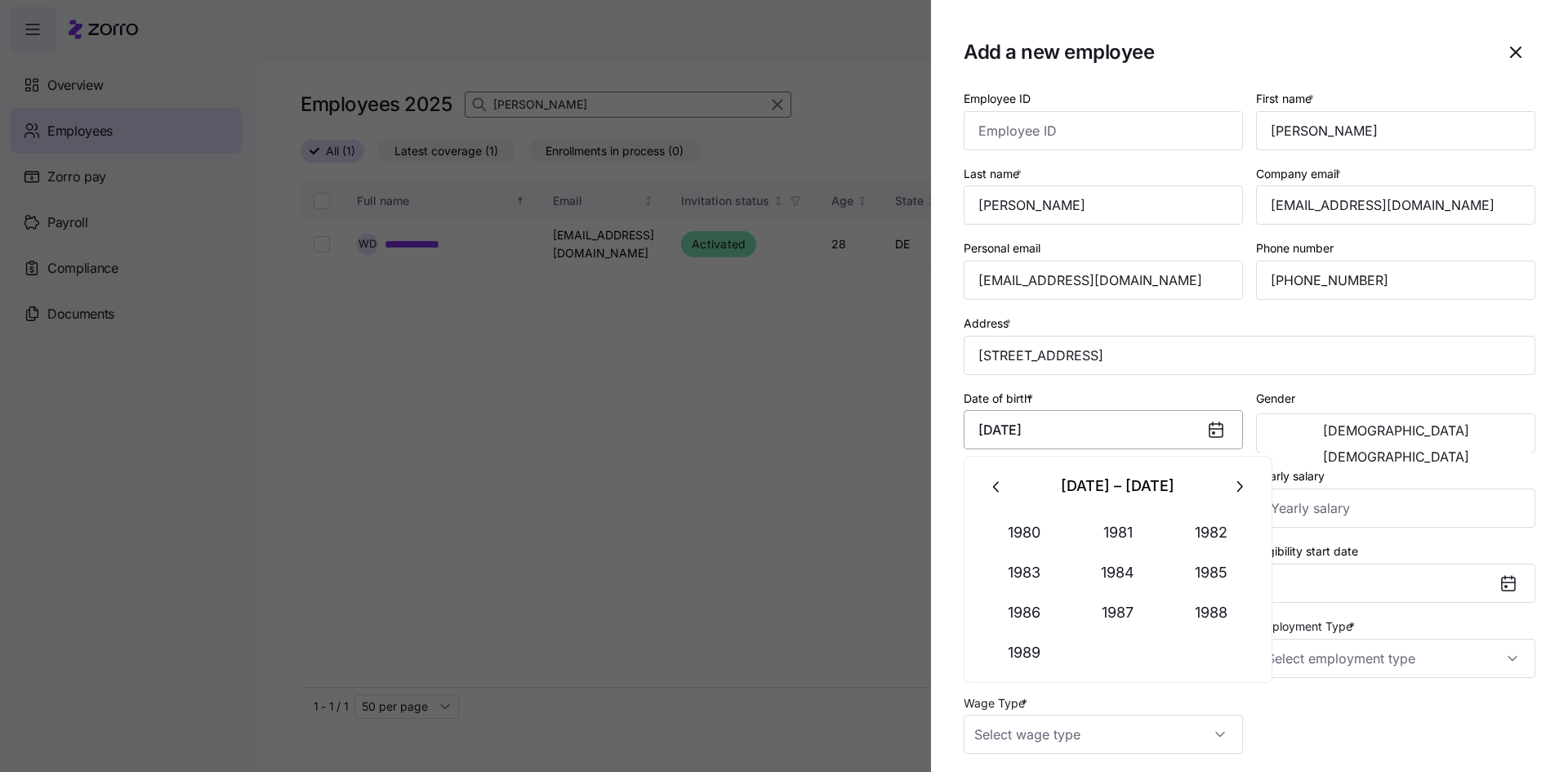
type input "[DATE]"
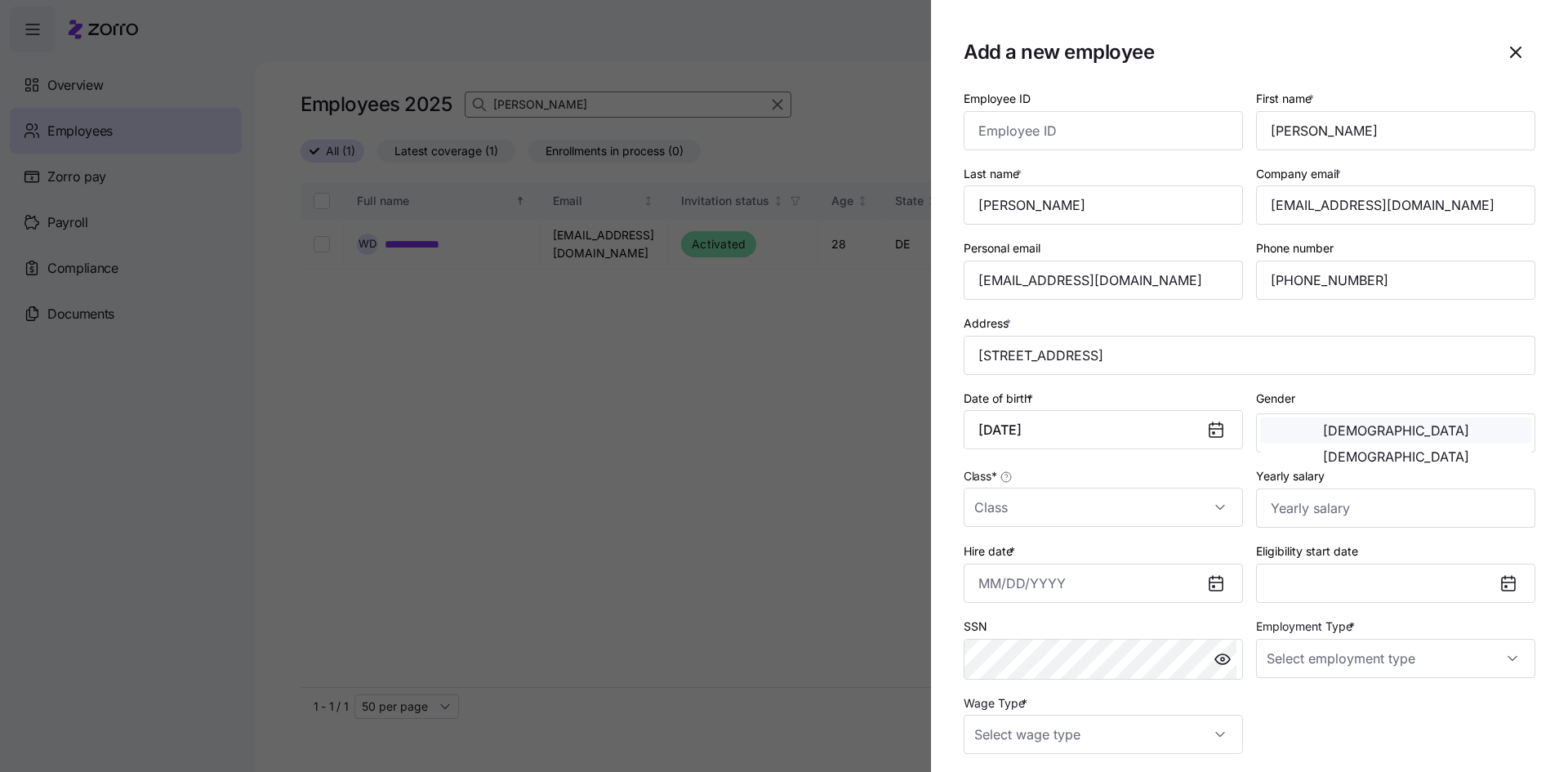
click at [1331, 437] on span "[DEMOGRAPHIC_DATA]" at bounding box center [1396, 430] width 146 height 13
click at [1003, 512] on input "Class *" at bounding box center [1103, 508] width 279 height 40
click at [1003, 556] on div "DE" at bounding box center [1101, 557] width 261 height 34
type input "DE"
click at [1302, 511] on input "Yearly salary" at bounding box center [1395, 508] width 279 height 40
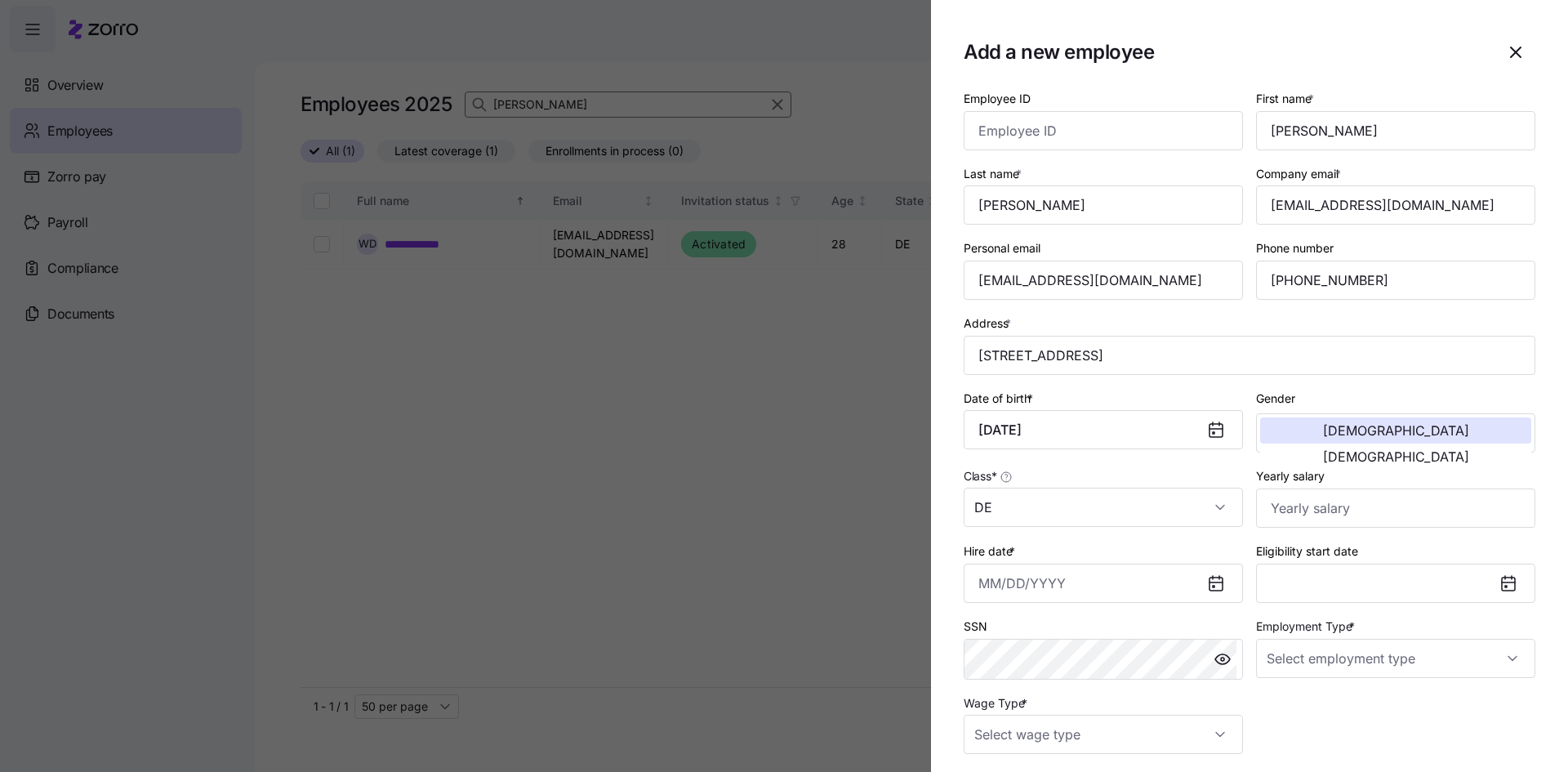
click at [1104, 465] on div "Class * DE" at bounding box center [1104, 496] width 292 height 75
click at [1335, 514] on input "Yearly salary" at bounding box center [1395, 508] width 279 height 40
type input "$83,200"
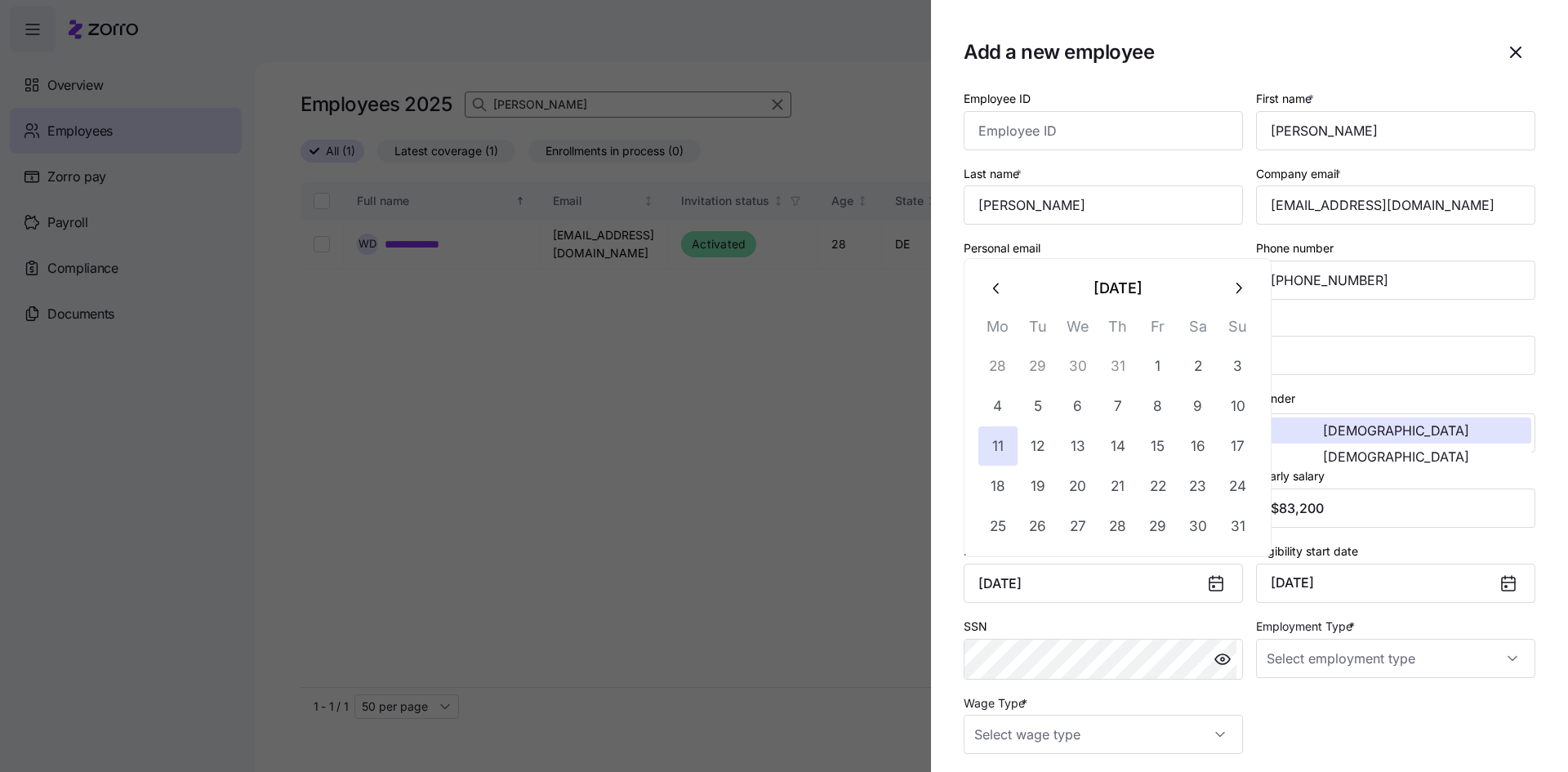
type input "[DATE]"
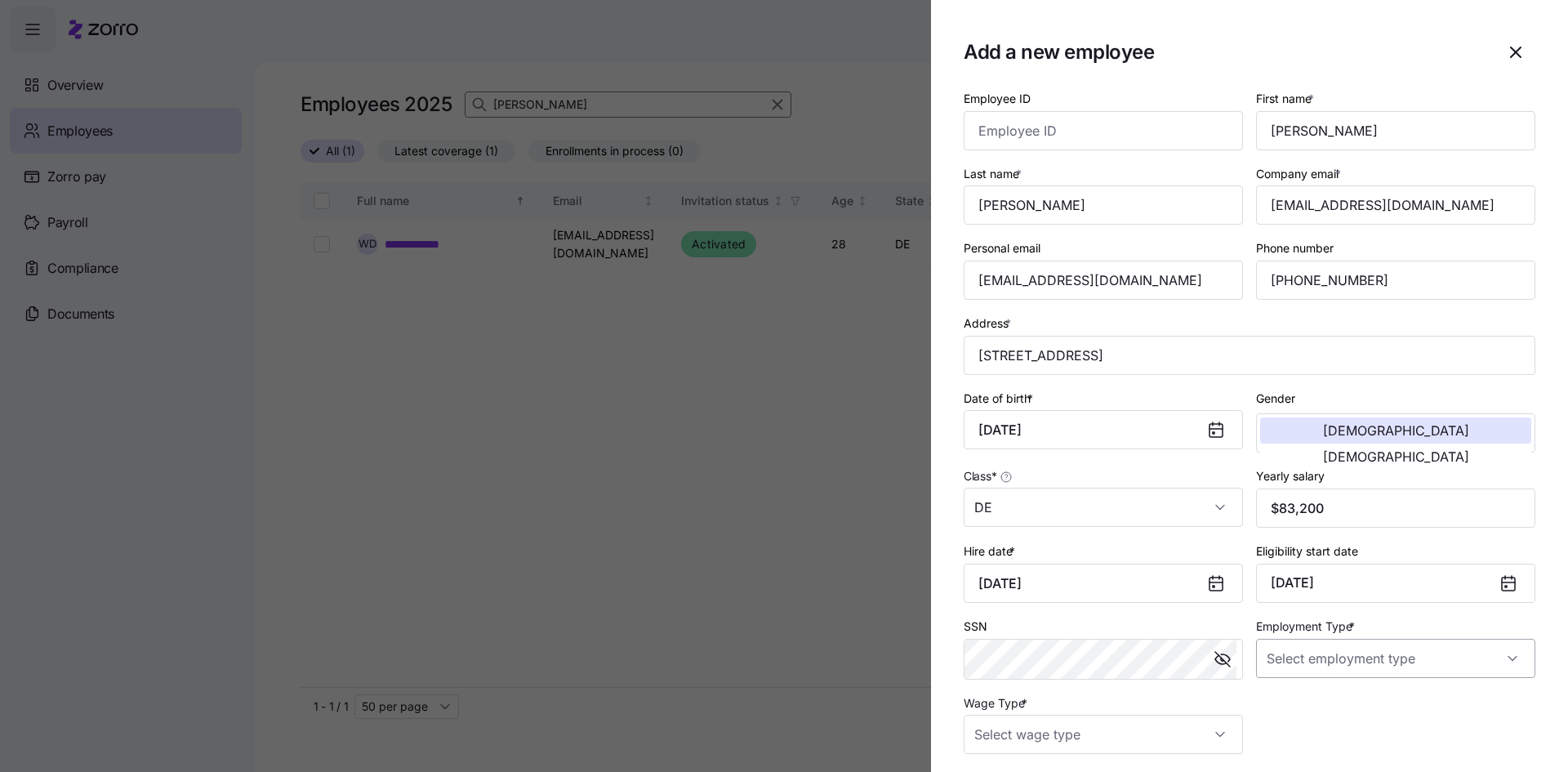
click at [1356, 658] on input "Employment Type *" at bounding box center [1395, 658] width 279 height 40
click at [1329, 703] on div "Full Time" at bounding box center [1387, 708] width 261 height 34
type input "Full Time"
click at [1109, 731] on input "Wage Type *" at bounding box center [1103, 734] width 279 height 40
click at [1009, 685] on span "Hourly" at bounding box center [1000, 685] width 34 height 18
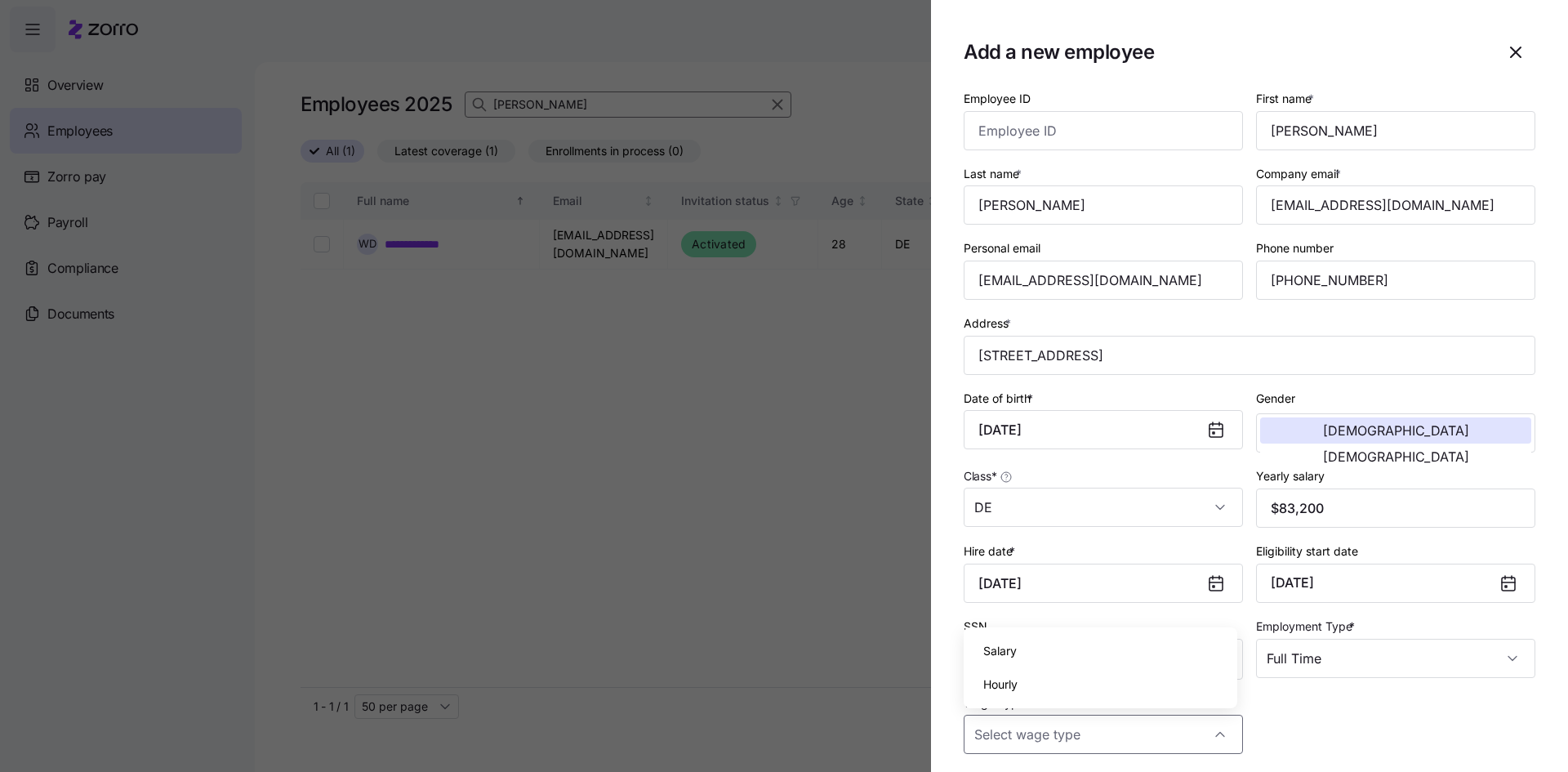
type input "Hourly"
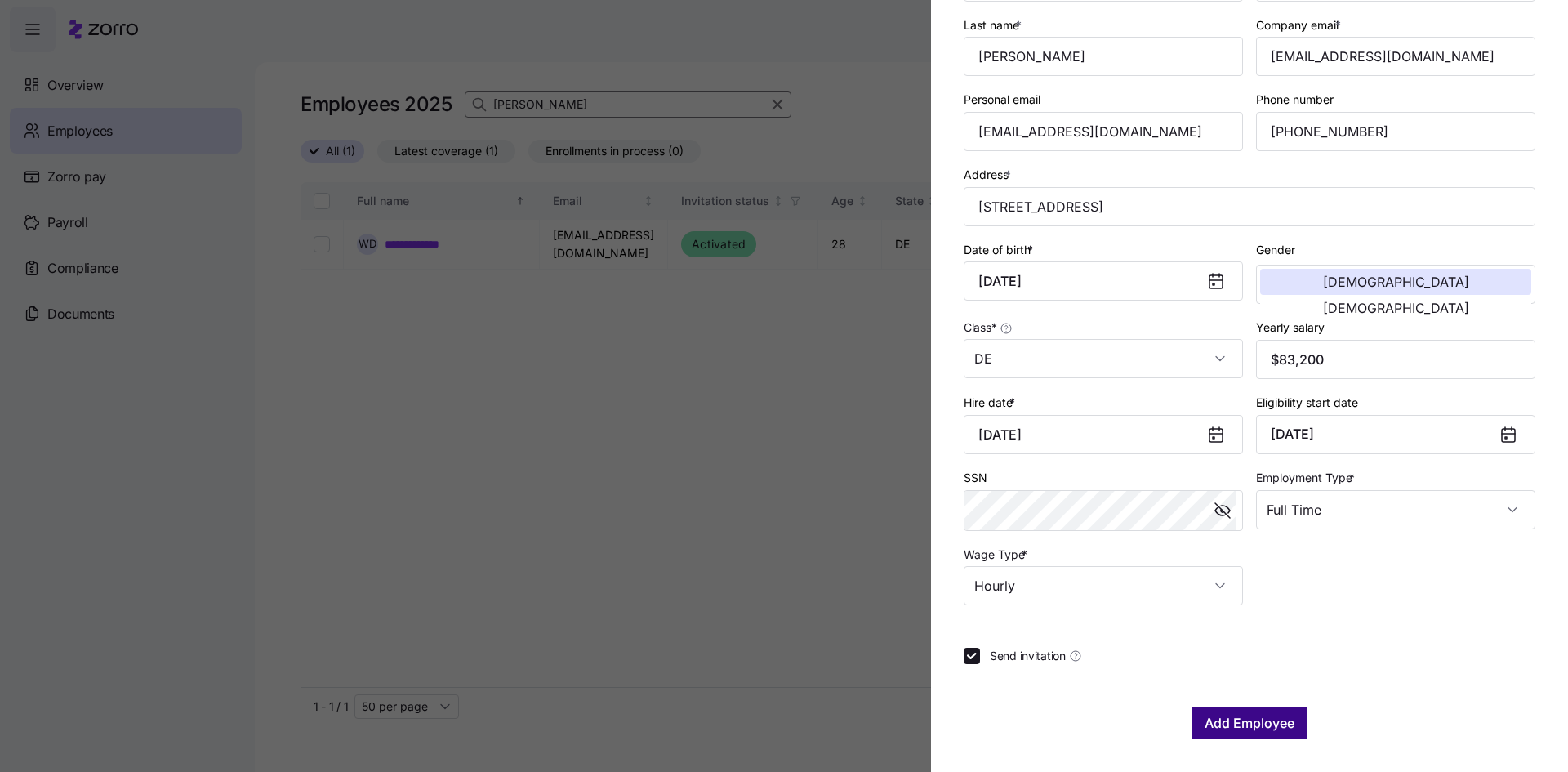
click at [1252, 726] on span "Add Employee" at bounding box center [1250, 723] width 90 height 19
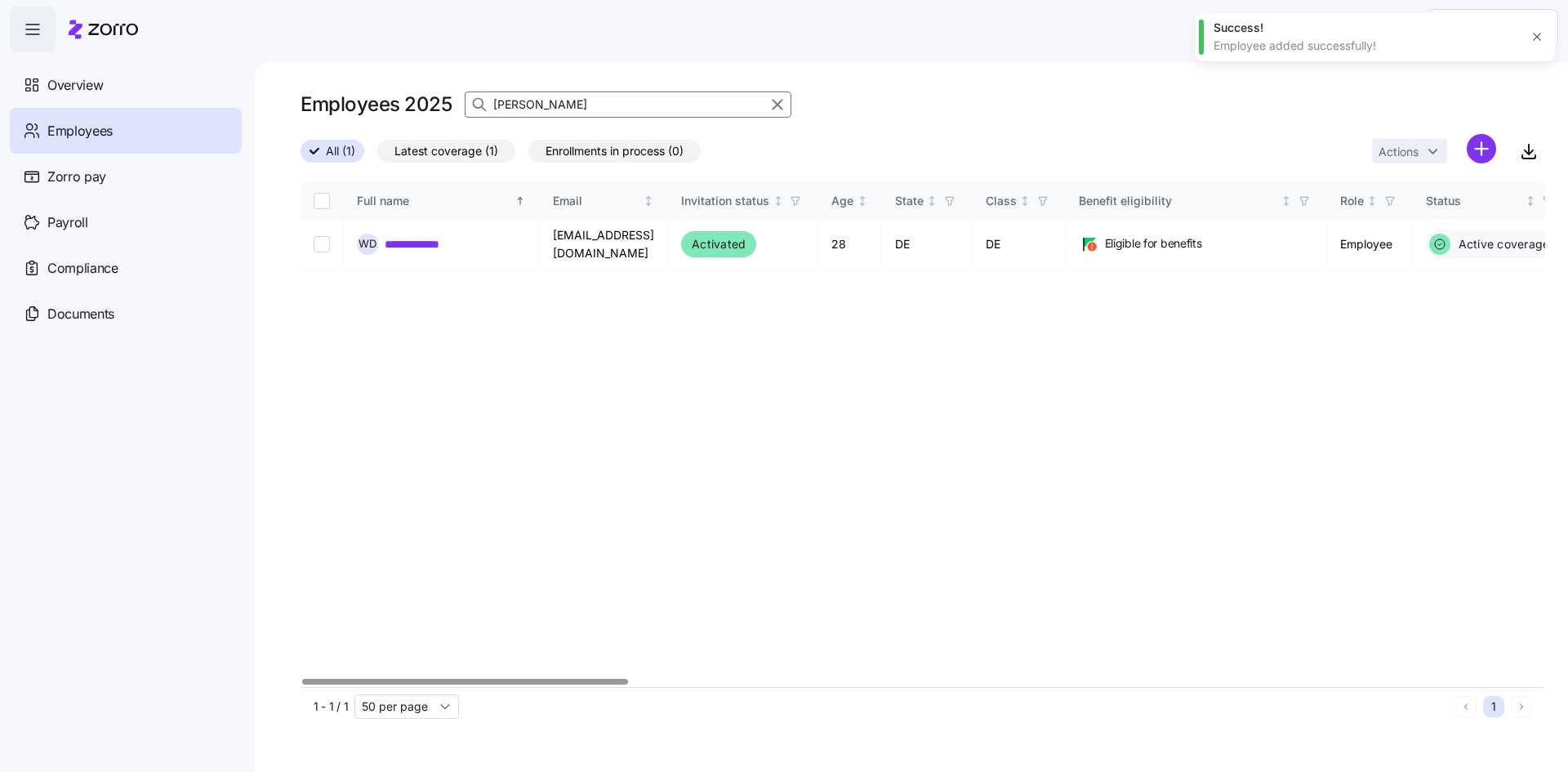
click at [78, 128] on span "Employees" at bounding box center [80, 130] width 65 height 20
click at [776, 110] on icon "button" at bounding box center [778, 105] width 18 height 19
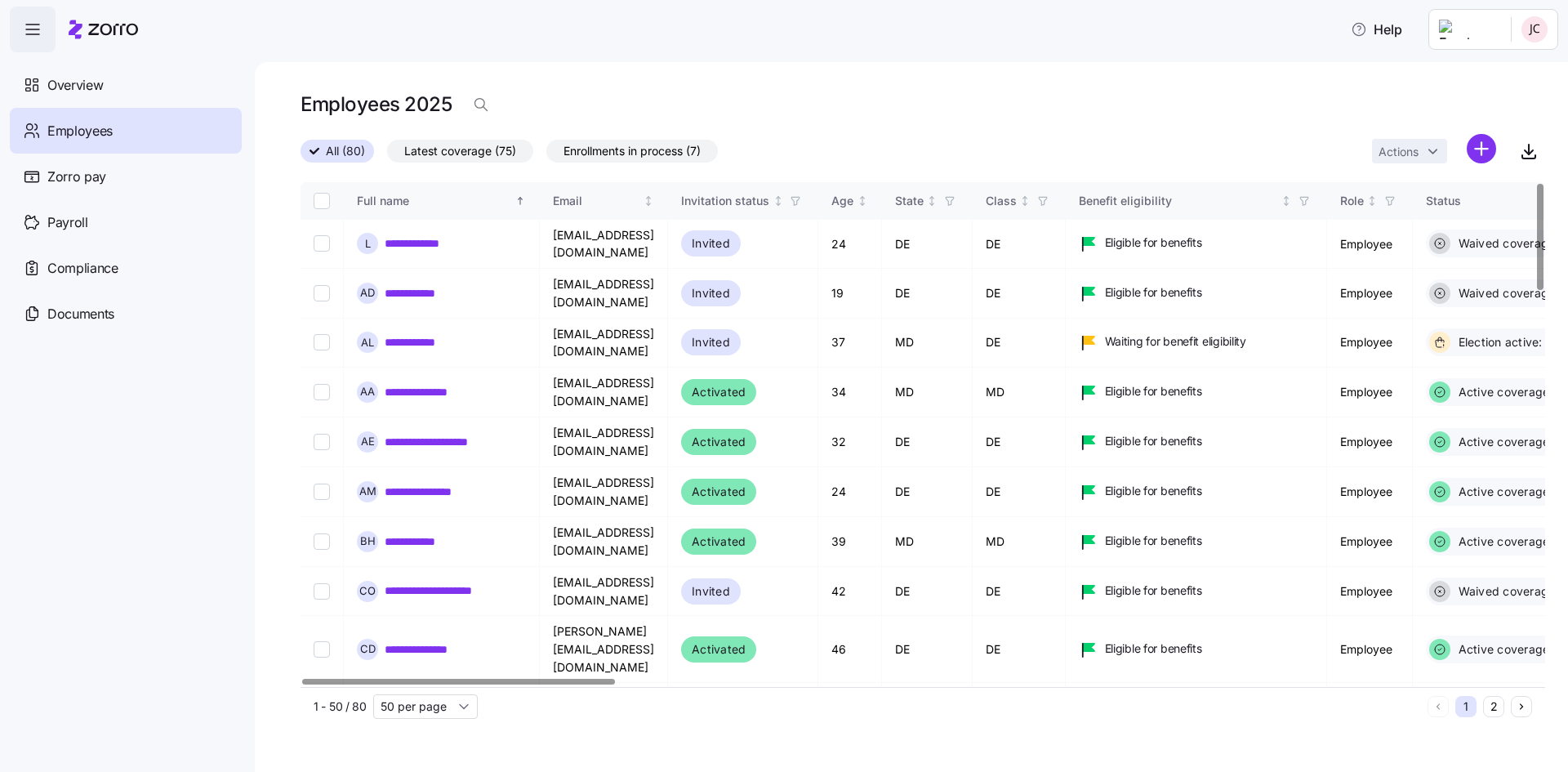
click at [631, 153] on span "Enrollments in process (7)" at bounding box center [632, 151] width 137 height 21
click at [546, 155] on input "Enrollments in process (7)" at bounding box center [546, 155] width 0 height 0
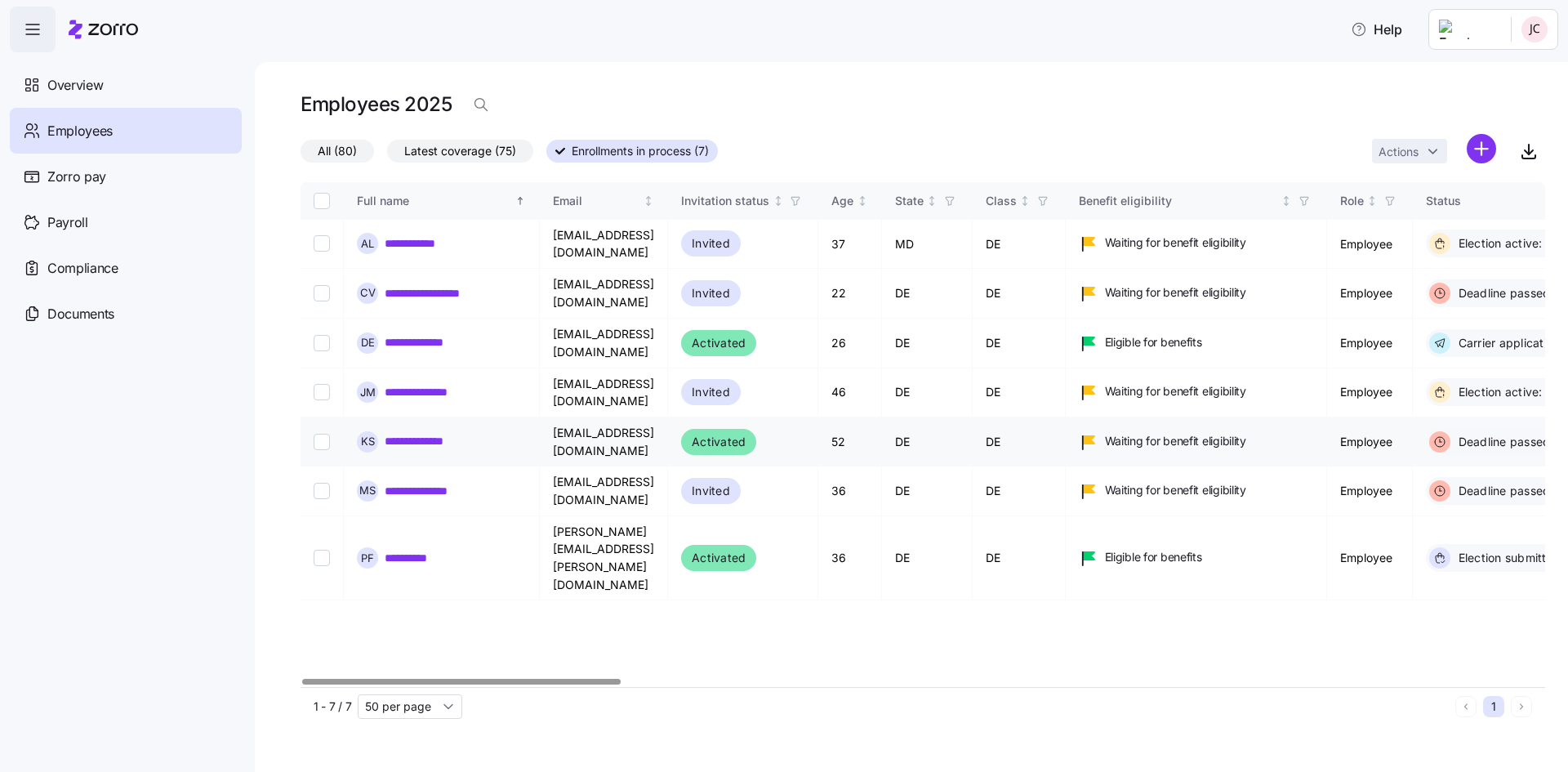
click at [428, 433] on link "**********" at bounding box center [422, 441] width 75 height 17
